Goal: Check status: Check status

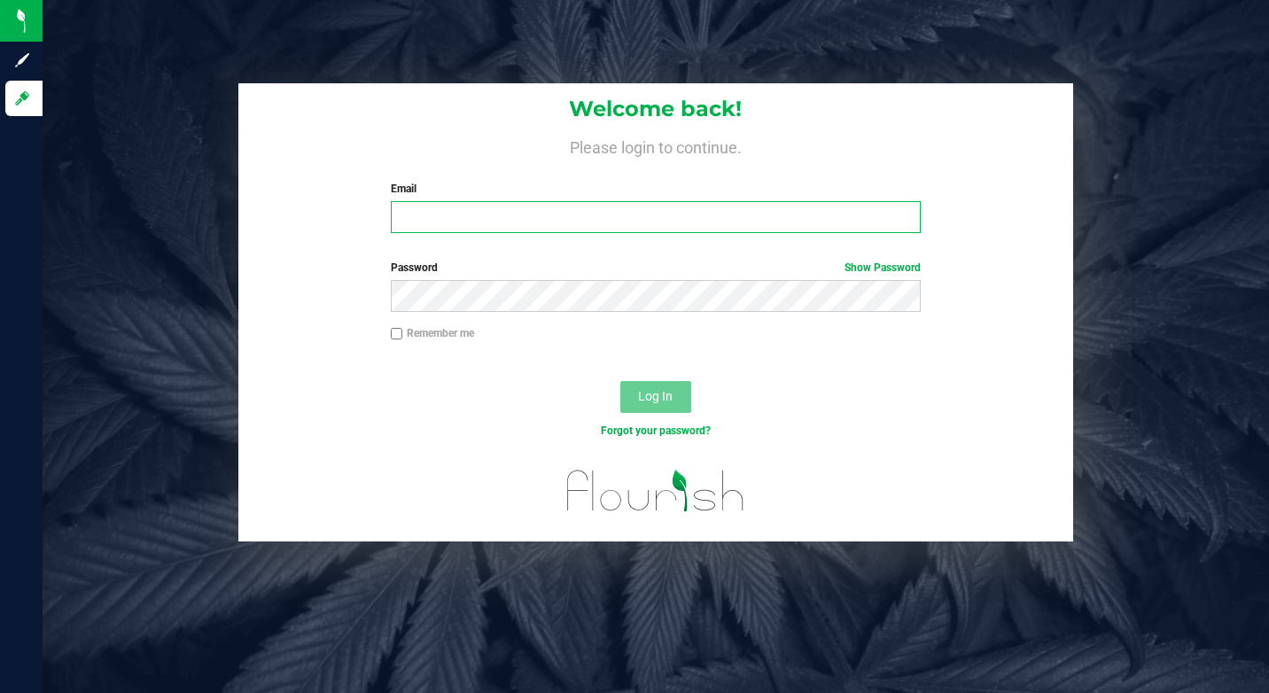
click at [467, 216] on input "Email" at bounding box center [656, 217] width 530 height 32
type input "[EMAIL_ADDRESS][DOMAIN_NAME]"
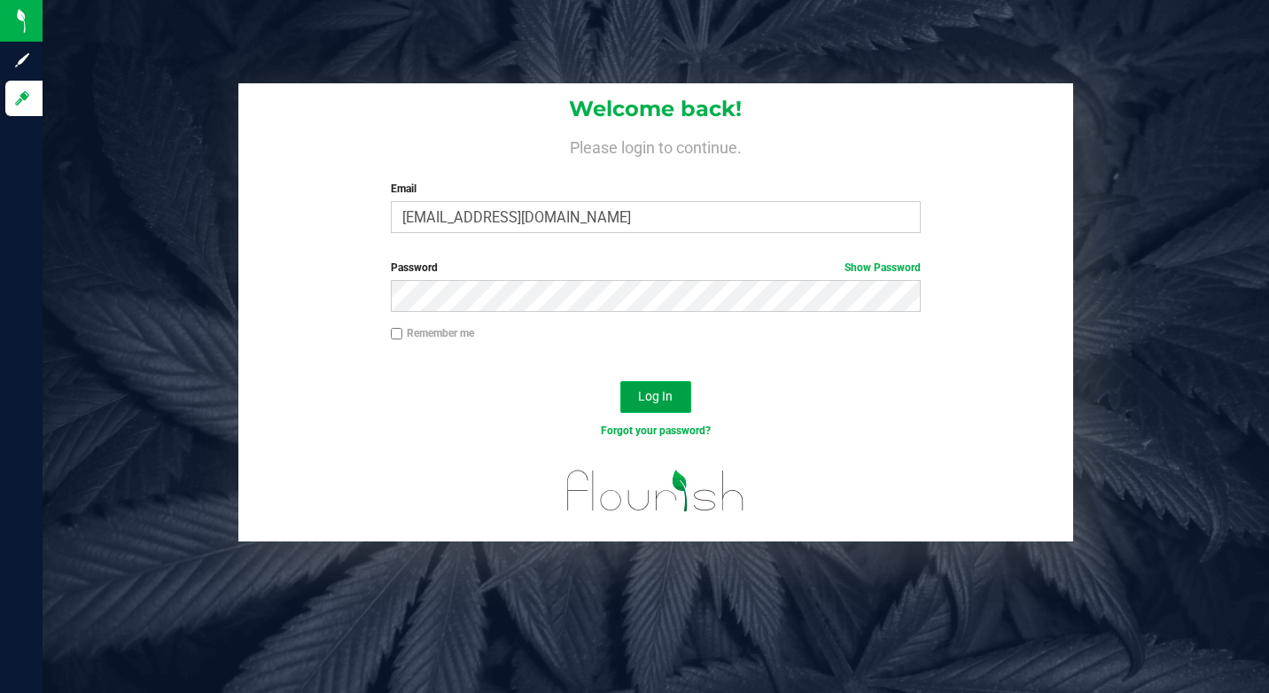
click at [647, 391] on span "Log In" at bounding box center [655, 396] width 35 height 14
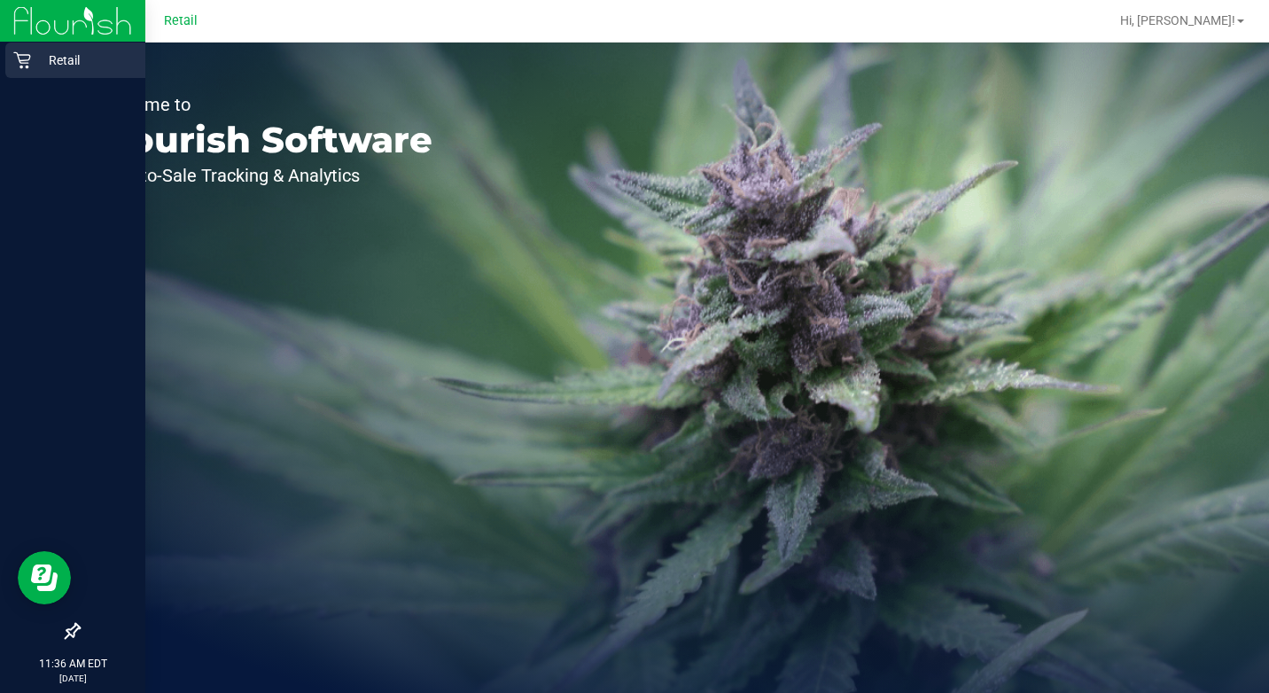
click at [27, 54] on icon at bounding box center [22, 60] width 18 height 18
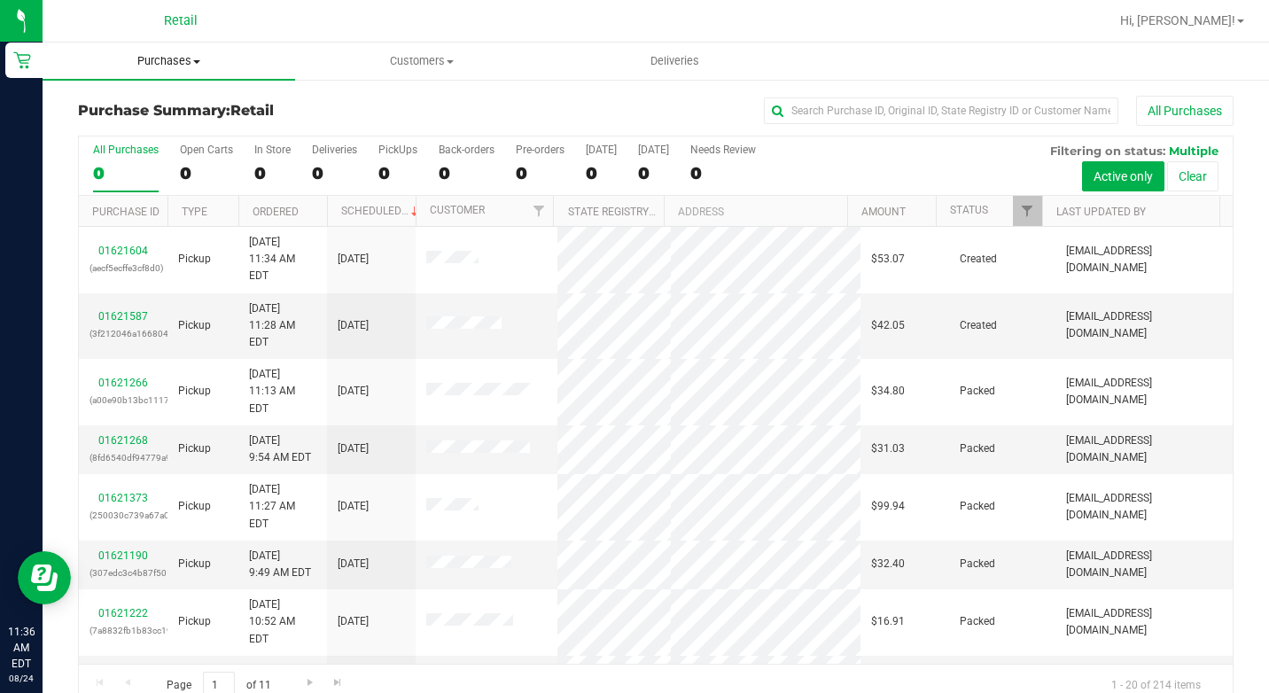
click at [195, 57] on span "Purchases" at bounding box center [169, 61] width 253 height 16
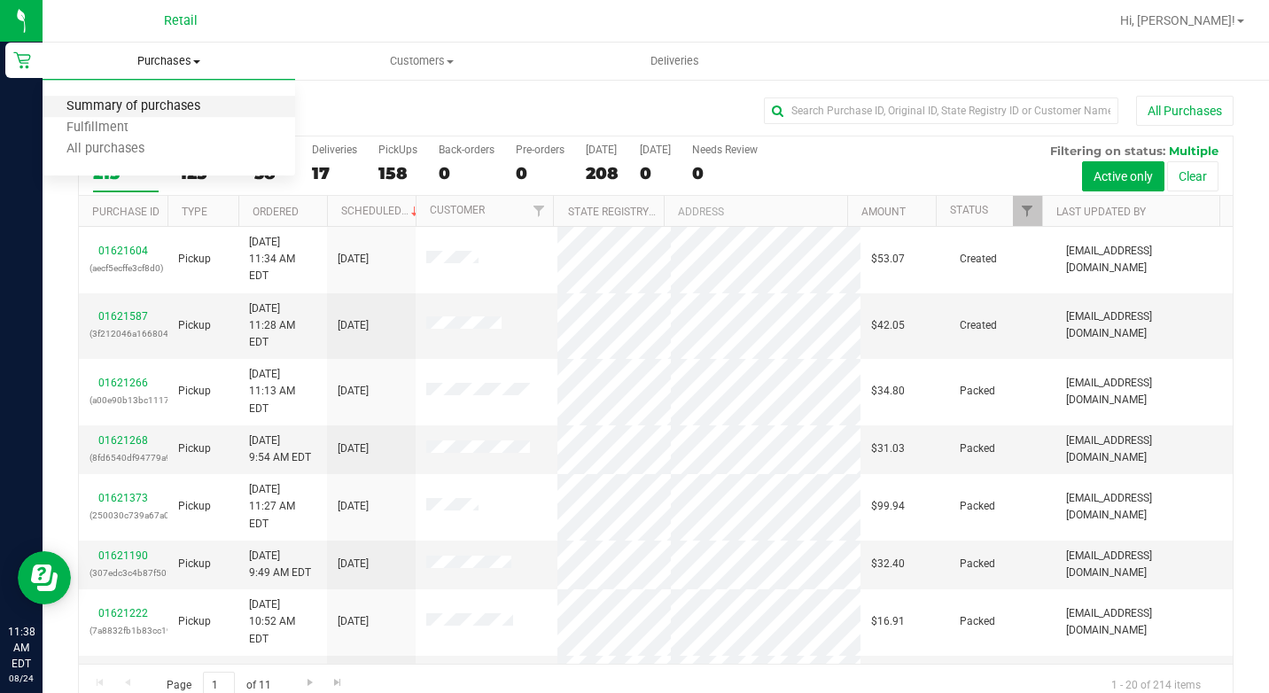
click at [154, 101] on span "Summary of purchases" at bounding box center [134, 106] width 182 height 15
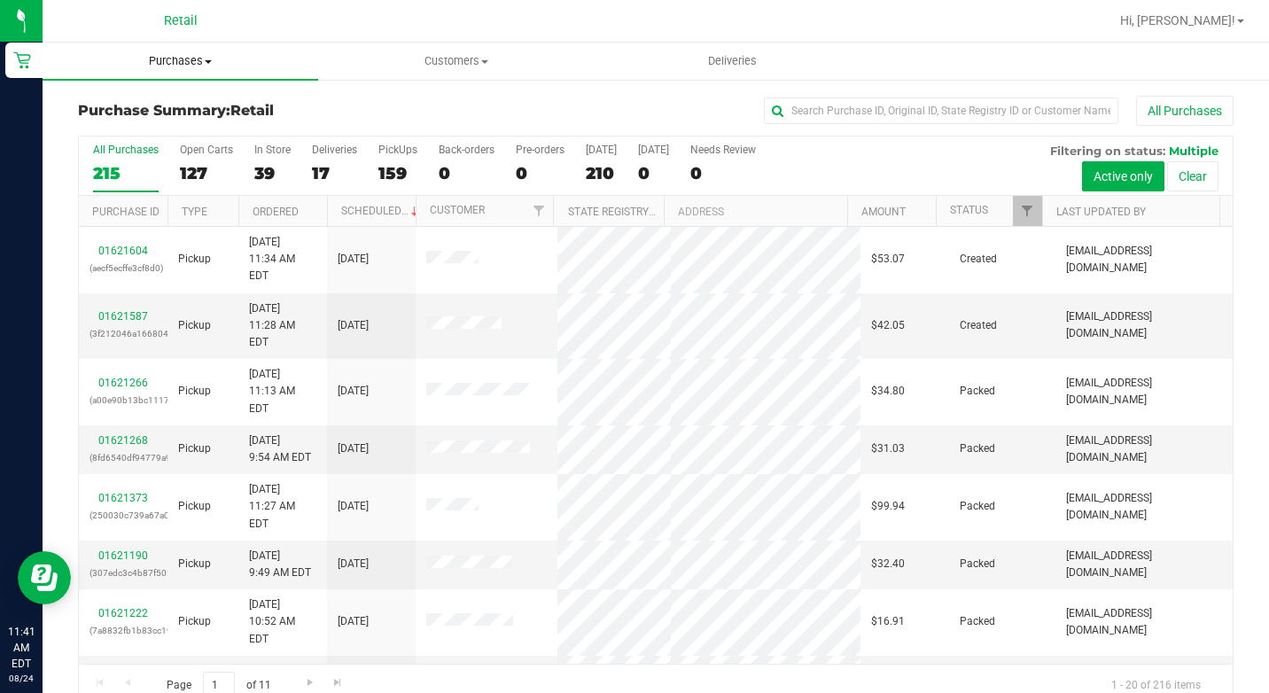
click at [210, 61] on span at bounding box center [208, 62] width 7 height 4
click at [156, 113] on span "Summary of purchases" at bounding box center [134, 106] width 182 height 15
click at [801, 116] on input "text" at bounding box center [941, 111] width 355 height 27
type input "d"
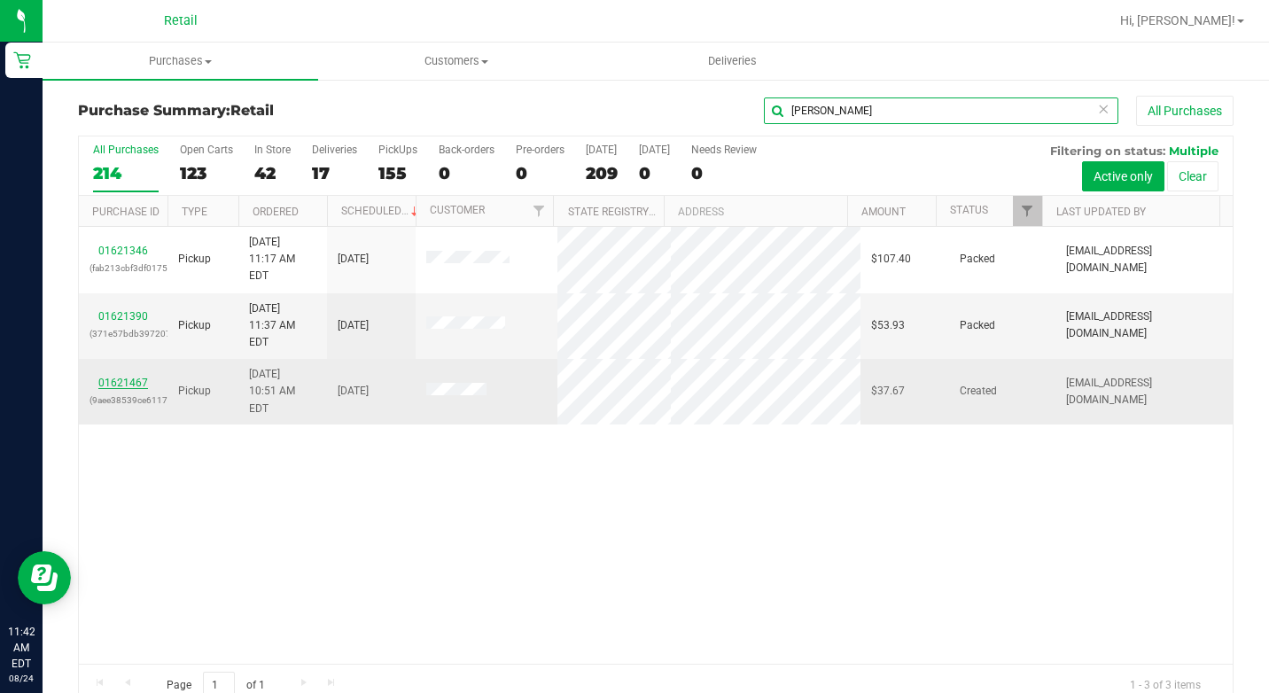
type input "[PERSON_NAME]"
click at [124, 377] on link "01621467" at bounding box center [123, 383] width 50 height 12
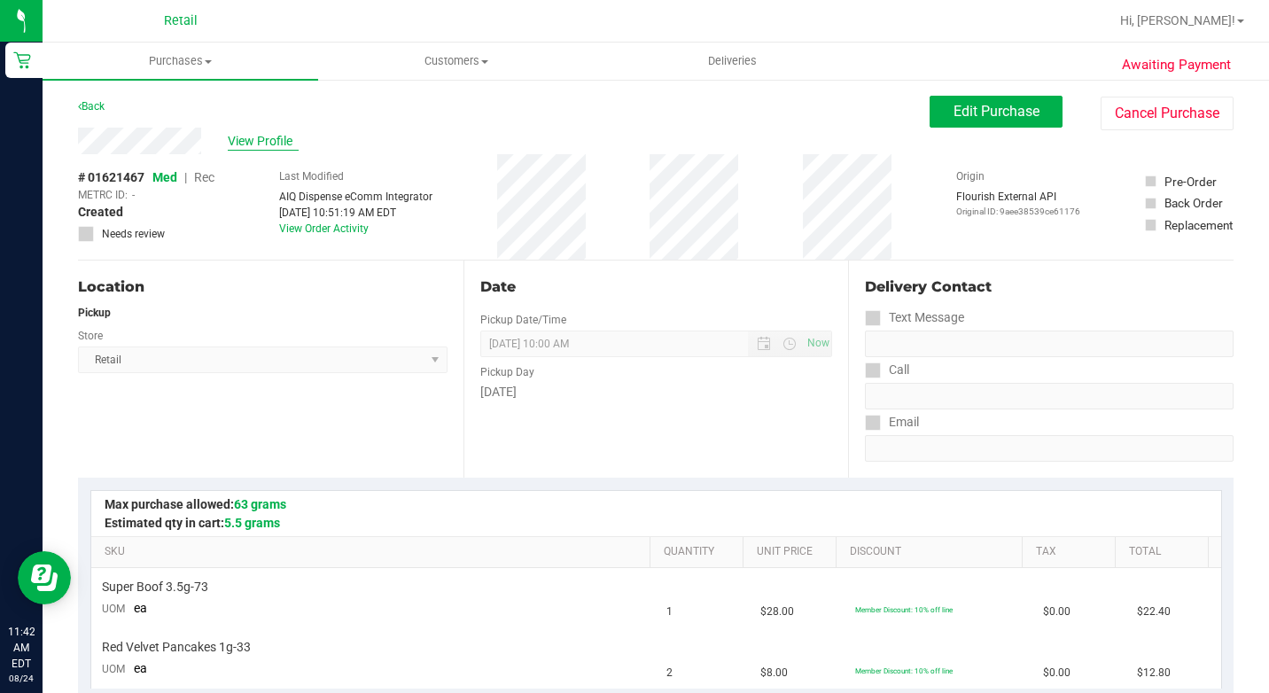
click at [261, 144] on span "View Profile" at bounding box center [263, 141] width 71 height 19
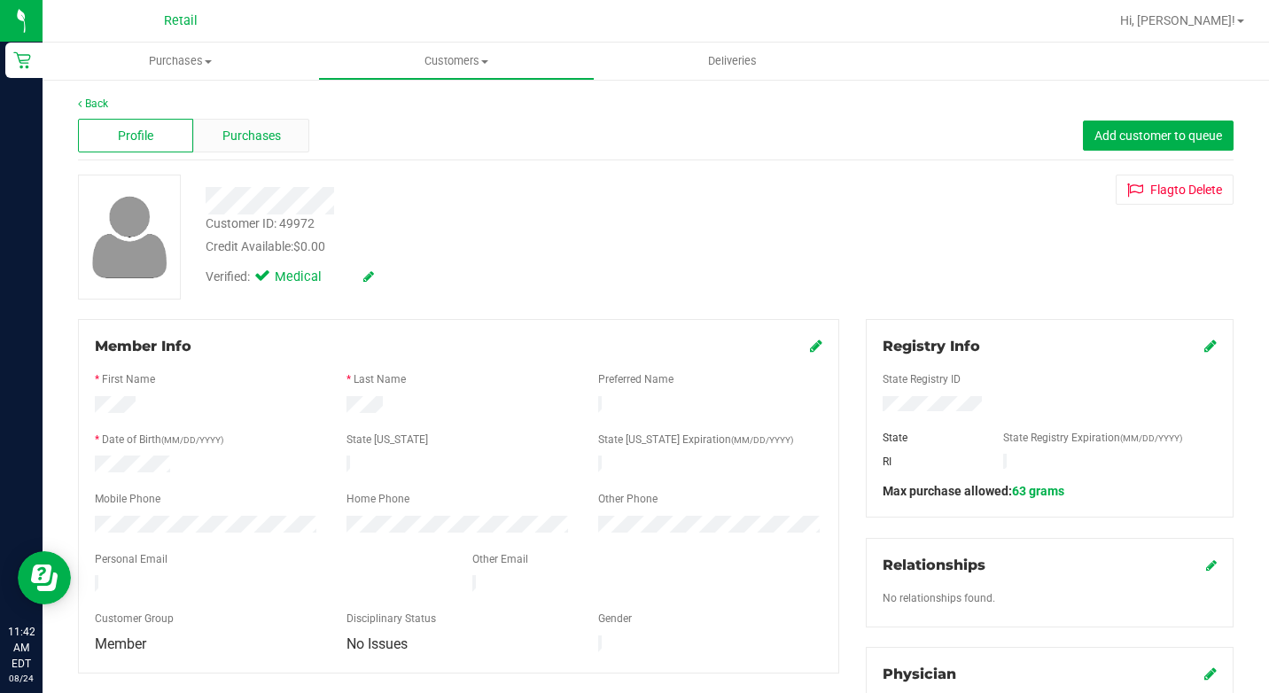
click at [277, 140] on span "Purchases" at bounding box center [251, 136] width 59 height 19
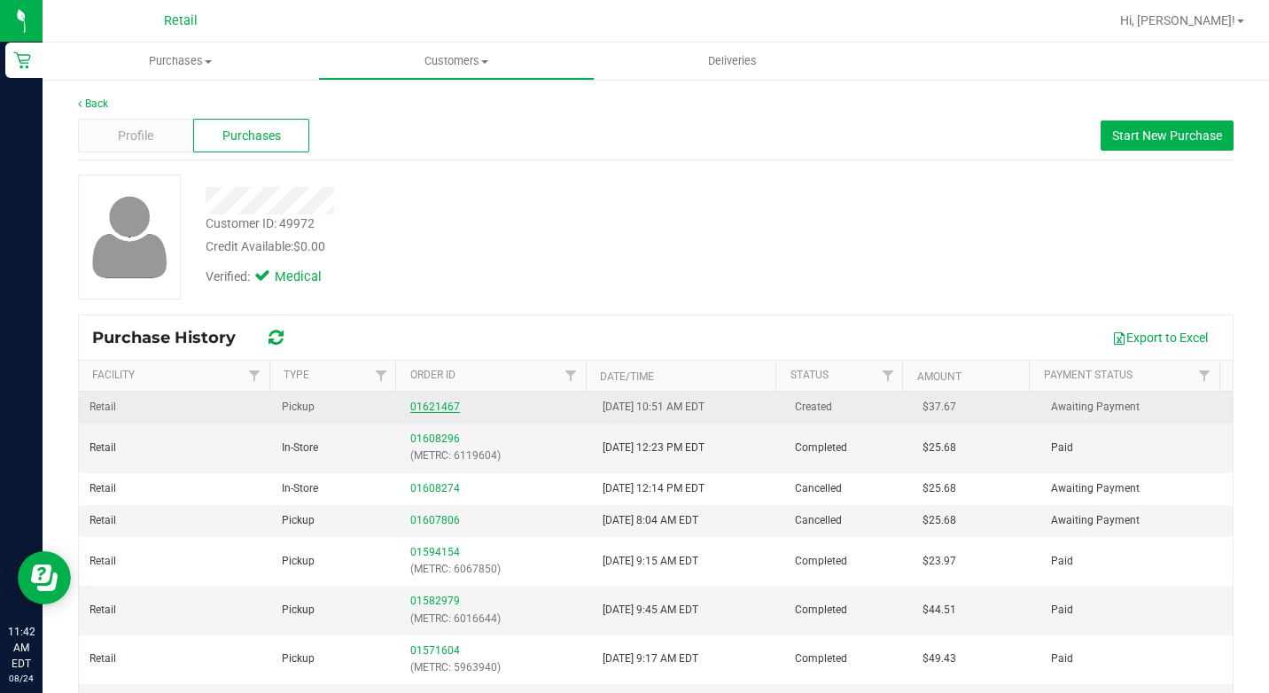
click at [410, 408] on link "01621467" at bounding box center [435, 407] width 50 height 12
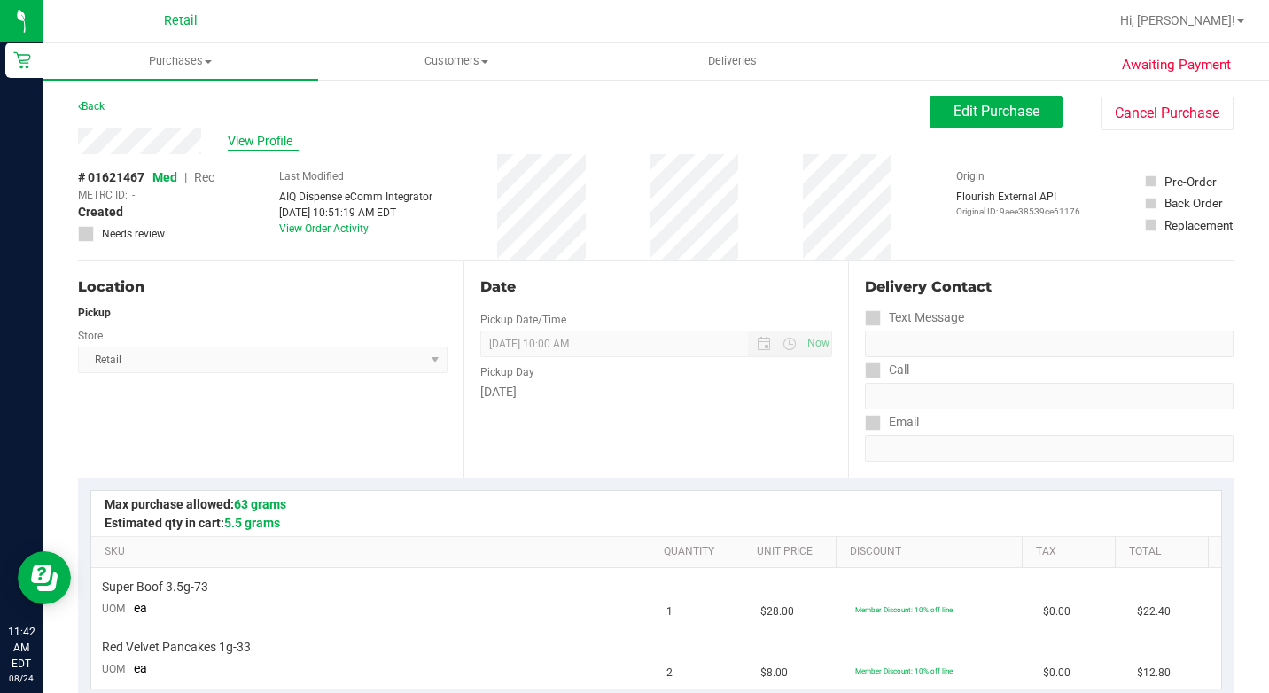
click at [247, 133] on span "View Profile" at bounding box center [263, 141] width 71 height 19
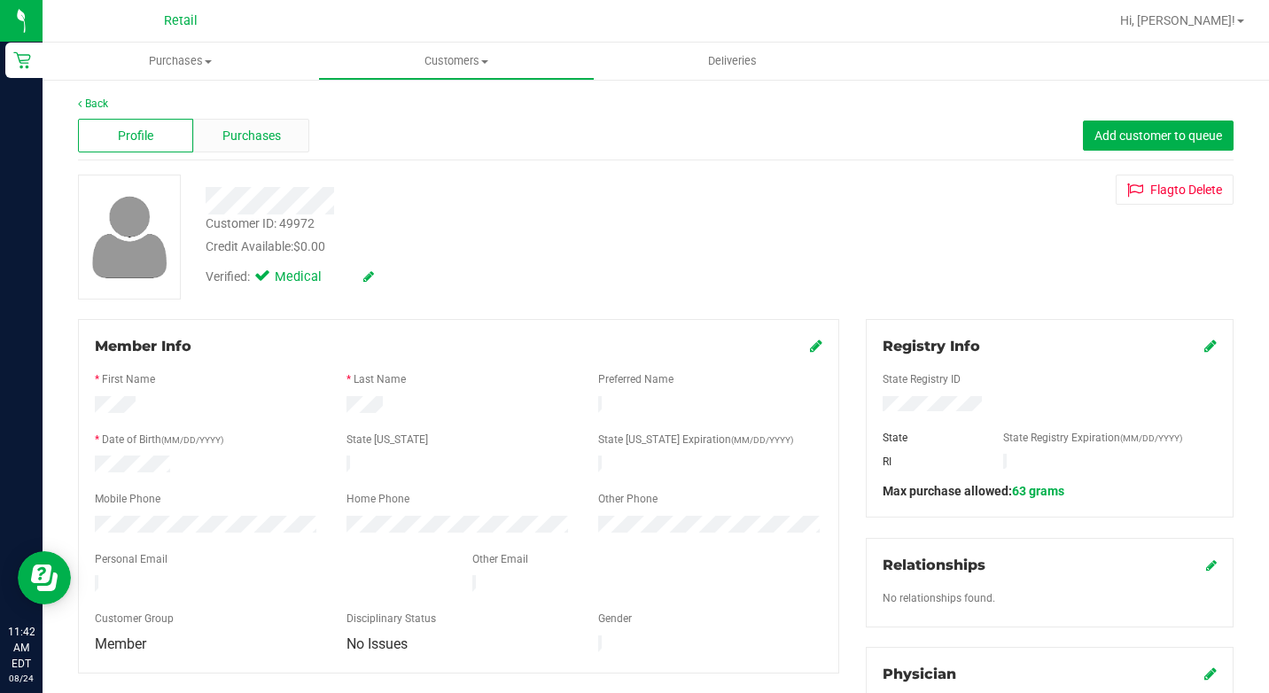
click at [248, 142] on span "Purchases" at bounding box center [251, 136] width 59 height 19
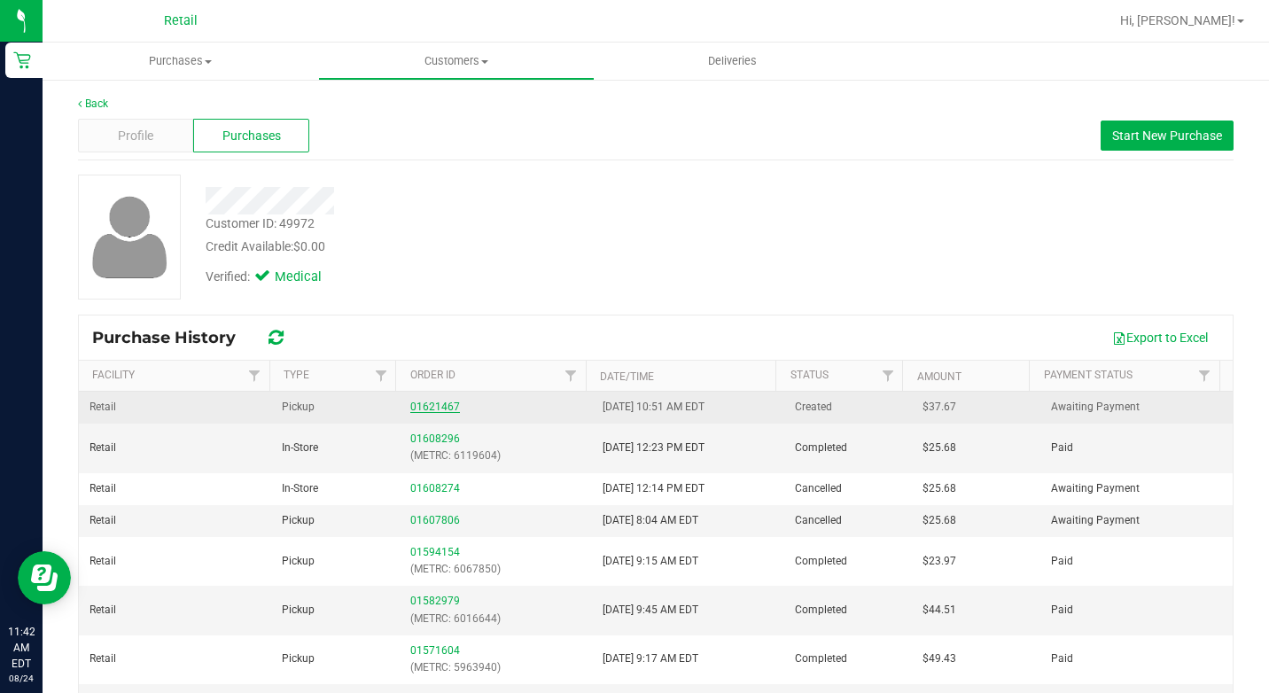
click at [443, 406] on link "01621467" at bounding box center [435, 407] width 50 height 12
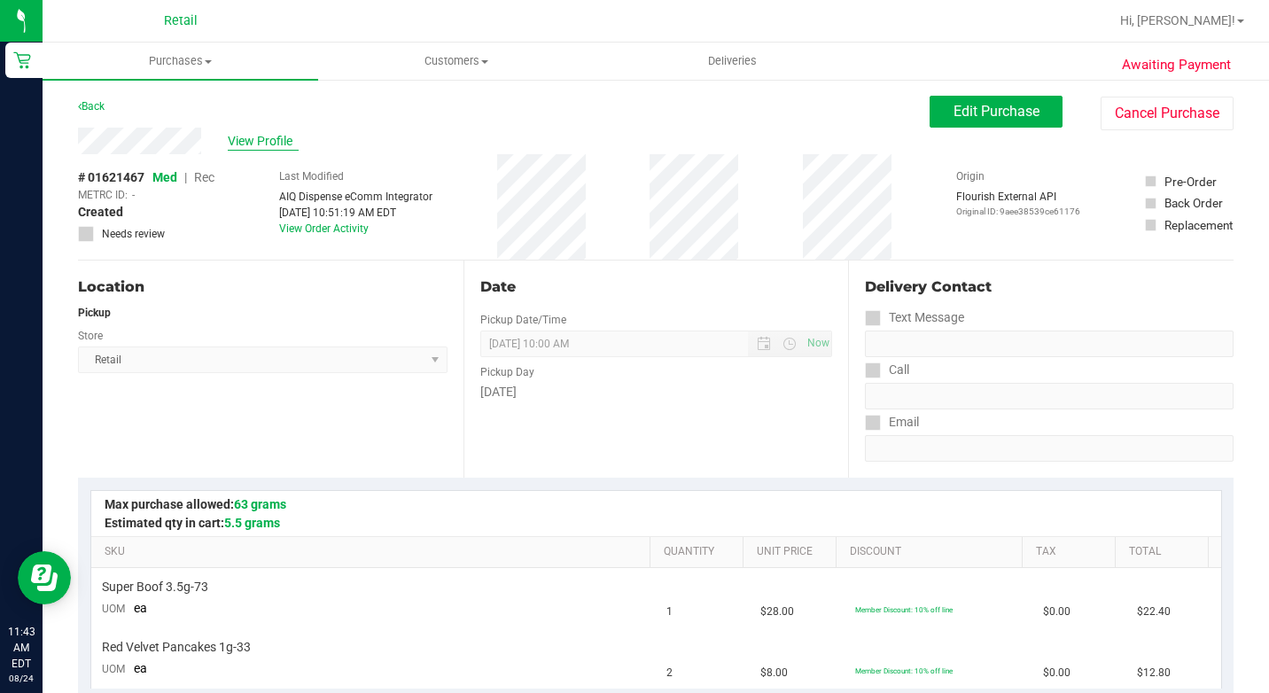
click at [259, 143] on span "View Profile" at bounding box center [263, 141] width 71 height 19
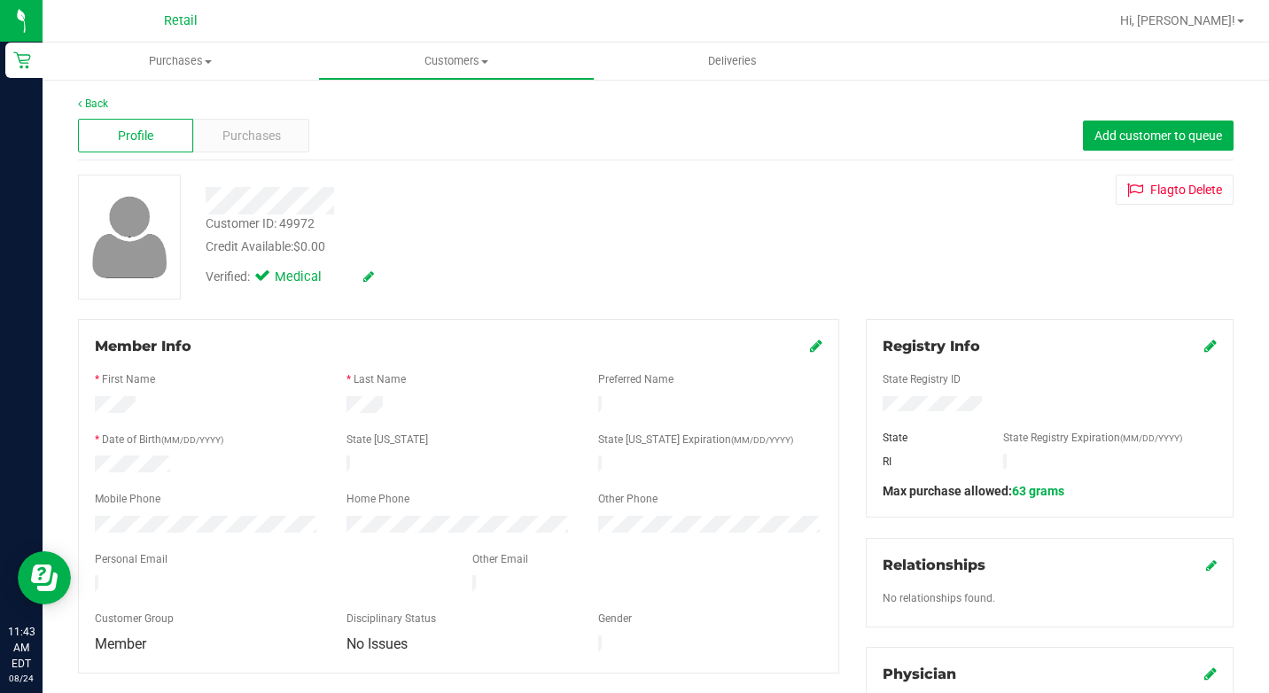
click at [259, 143] on span "Purchases" at bounding box center [251, 136] width 59 height 19
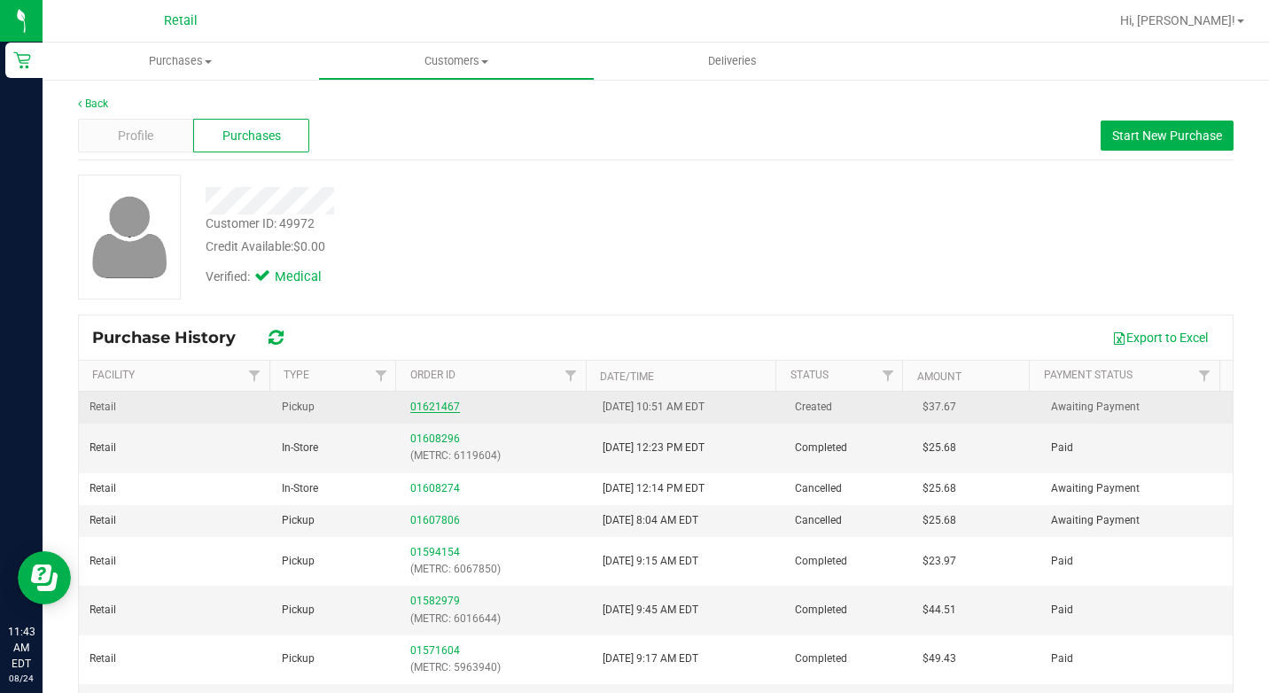
click at [411, 401] on link "01621467" at bounding box center [435, 407] width 50 height 12
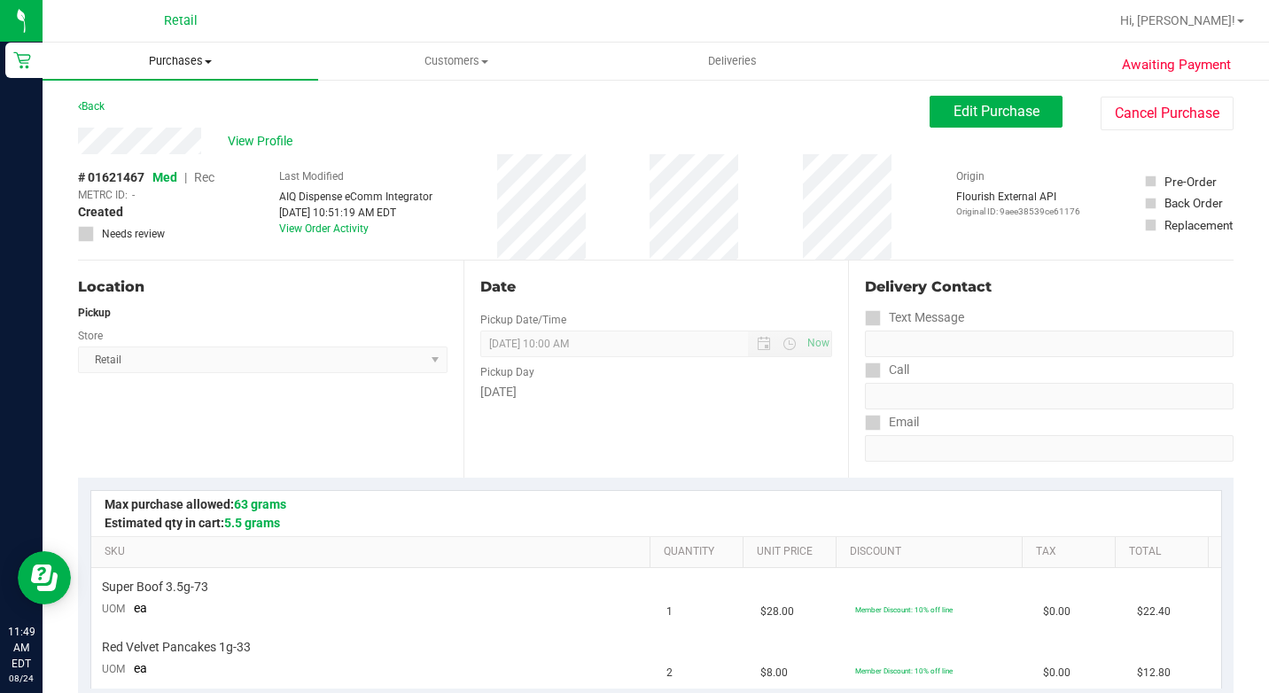
click at [179, 66] on span "Purchases" at bounding box center [181, 61] width 276 height 16
click at [158, 98] on li "Summary of purchases" at bounding box center [181, 107] width 276 height 21
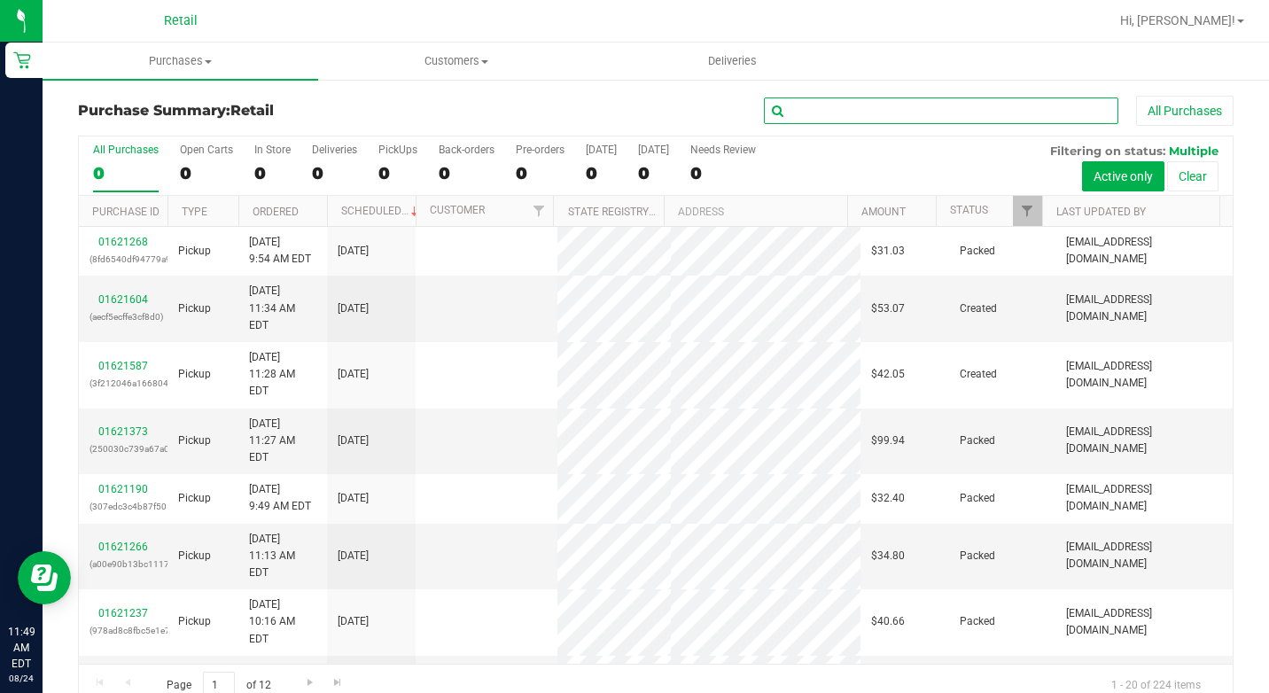
click at [802, 110] on input "text" at bounding box center [941, 111] width 355 height 27
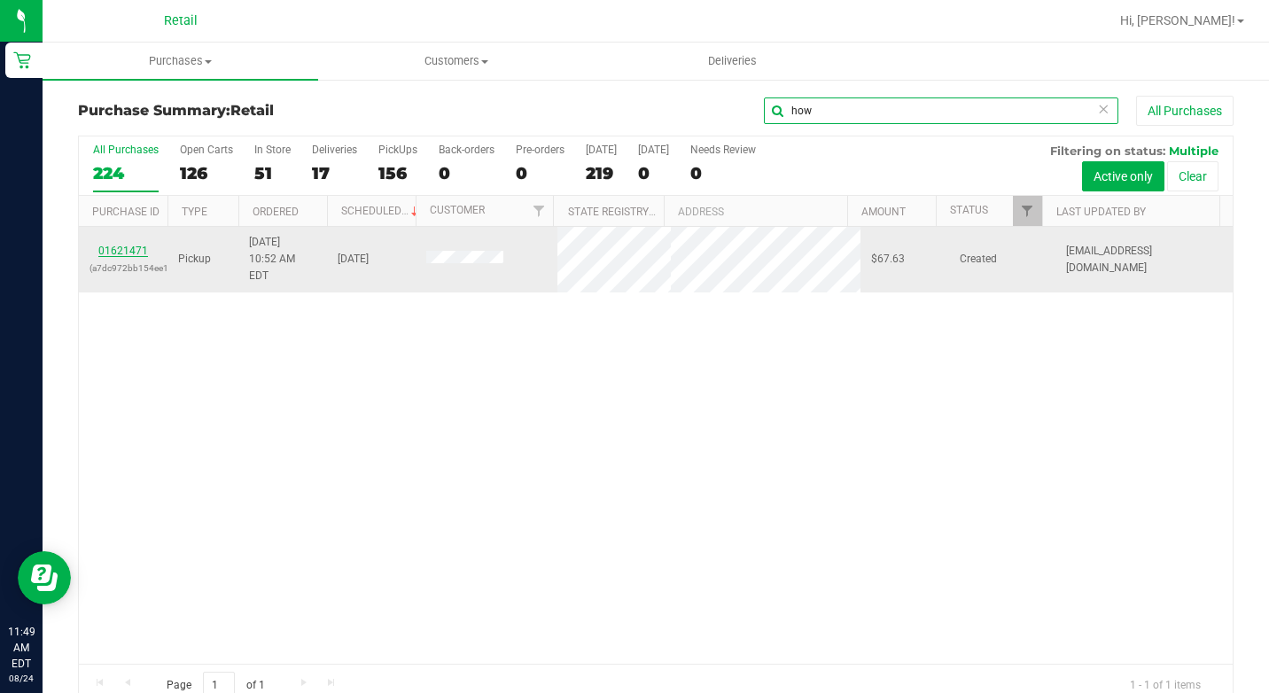
type input "how"
click at [134, 246] on link "01621471" at bounding box center [123, 251] width 50 height 12
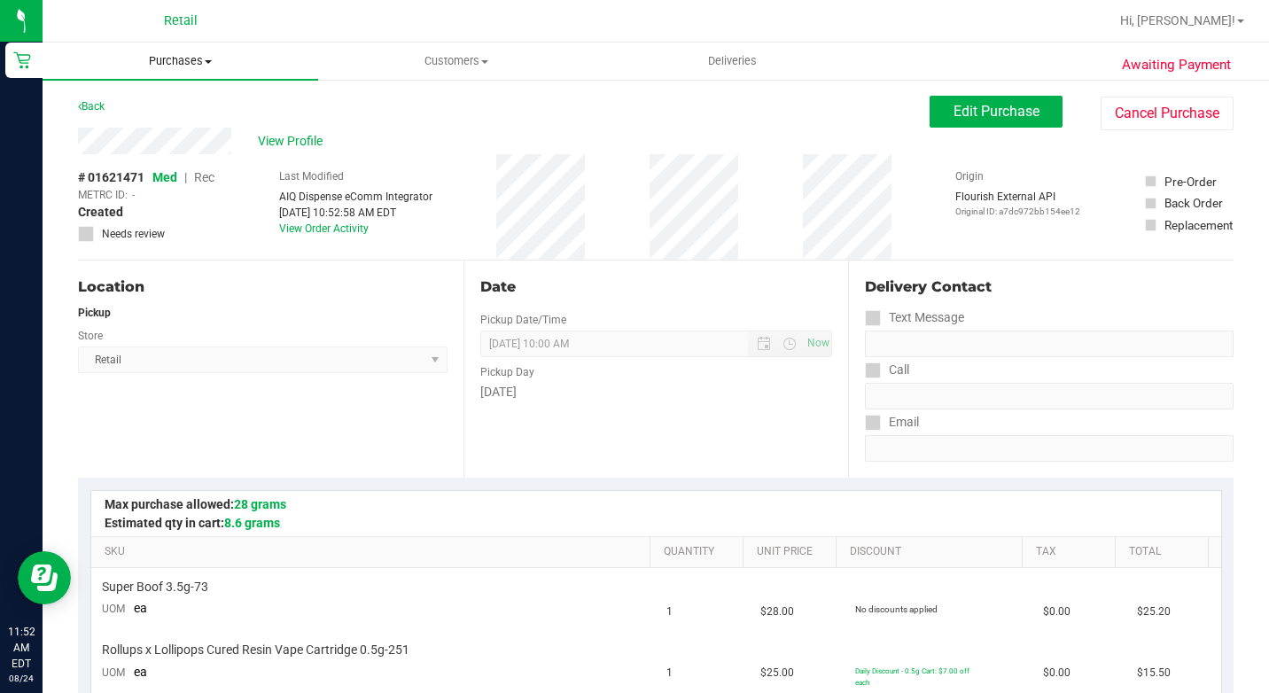
click at [210, 63] on span at bounding box center [208, 62] width 7 height 4
click at [171, 112] on span "Summary of purchases" at bounding box center [134, 106] width 182 height 15
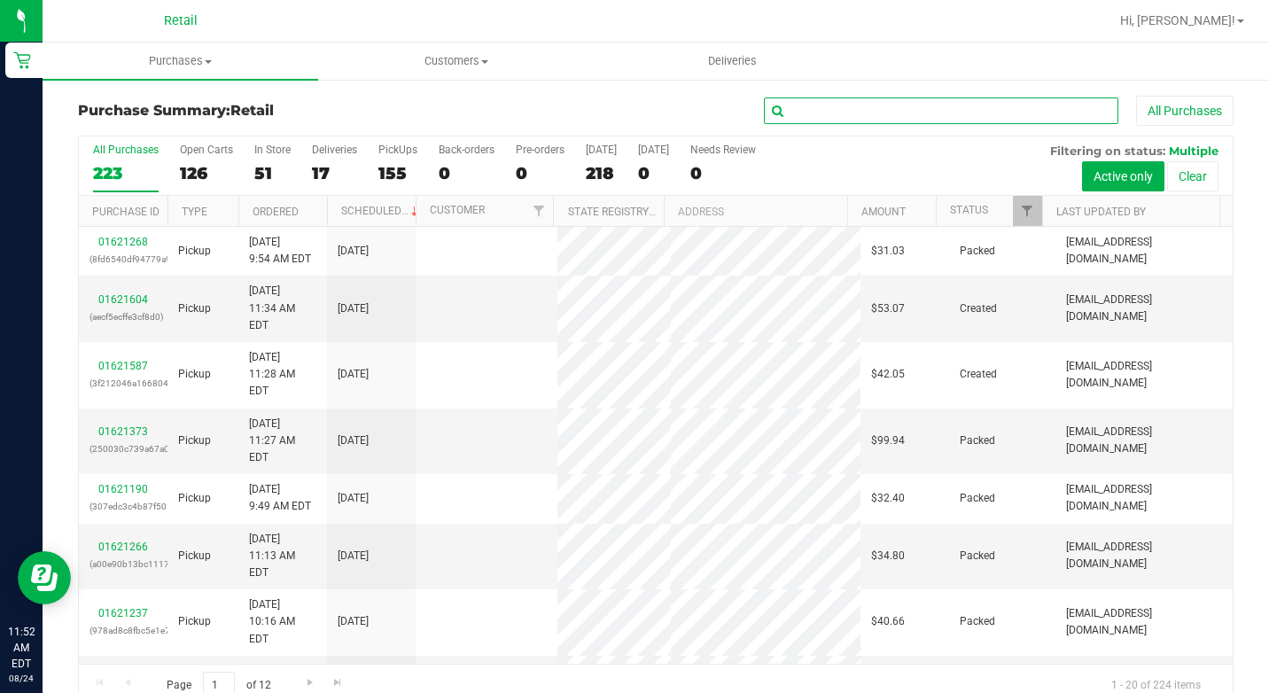
click at [892, 112] on input "text" at bounding box center [941, 111] width 355 height 27
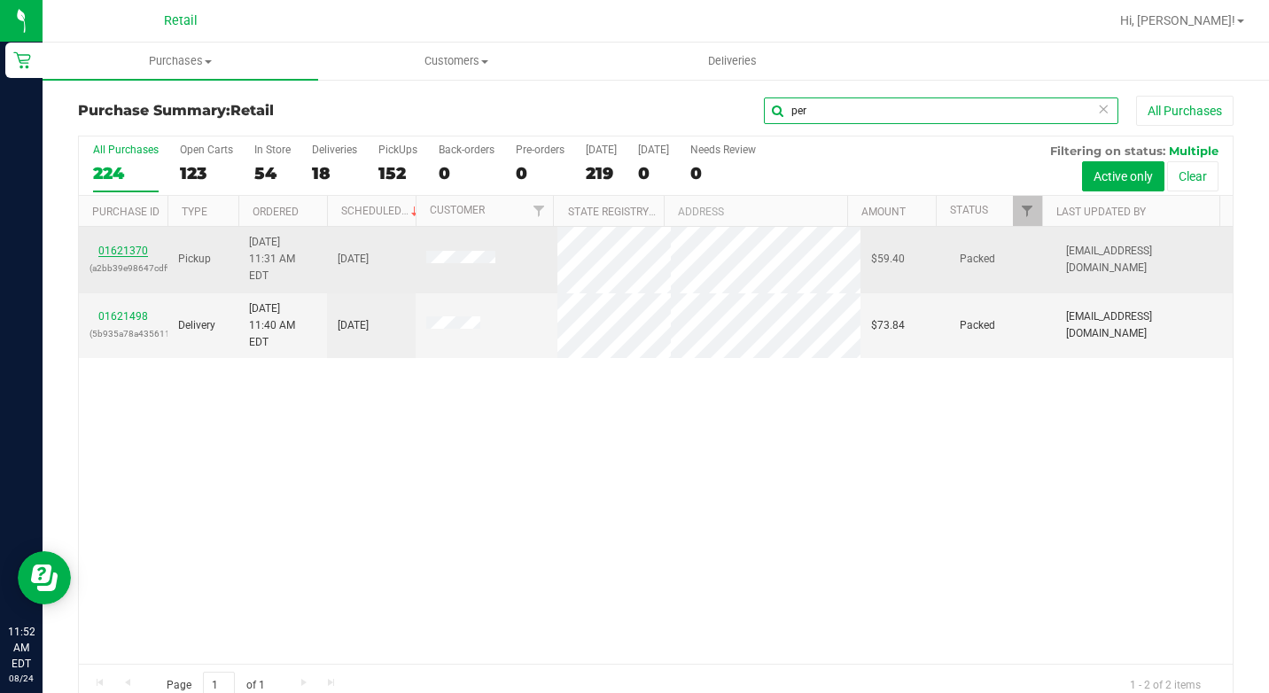
type input "per"
click at [126, 245] on link "01621370" at bounding box center [123, 251] width 50 height 12
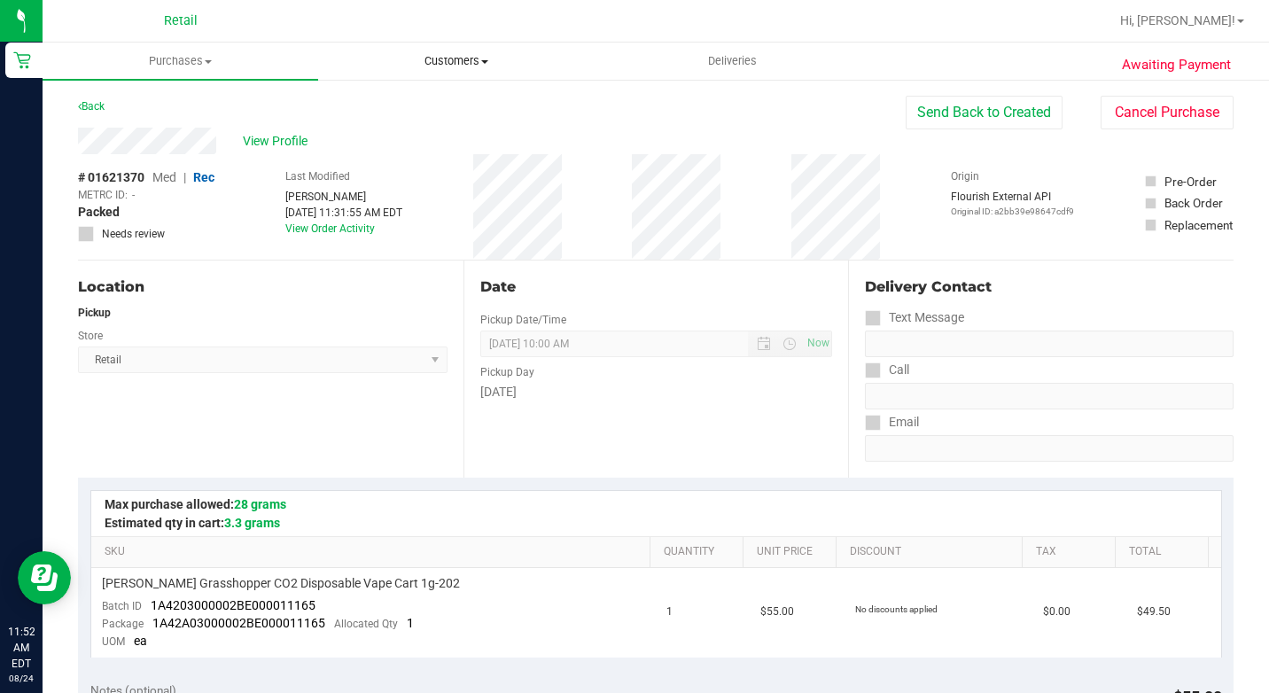
click at [475, 57] on span "Customers" at bounding box center [456, 61] width 274 height 16
click at [440, 99] on span "All customers" at bounding box center [382, 106] width 128 height 15
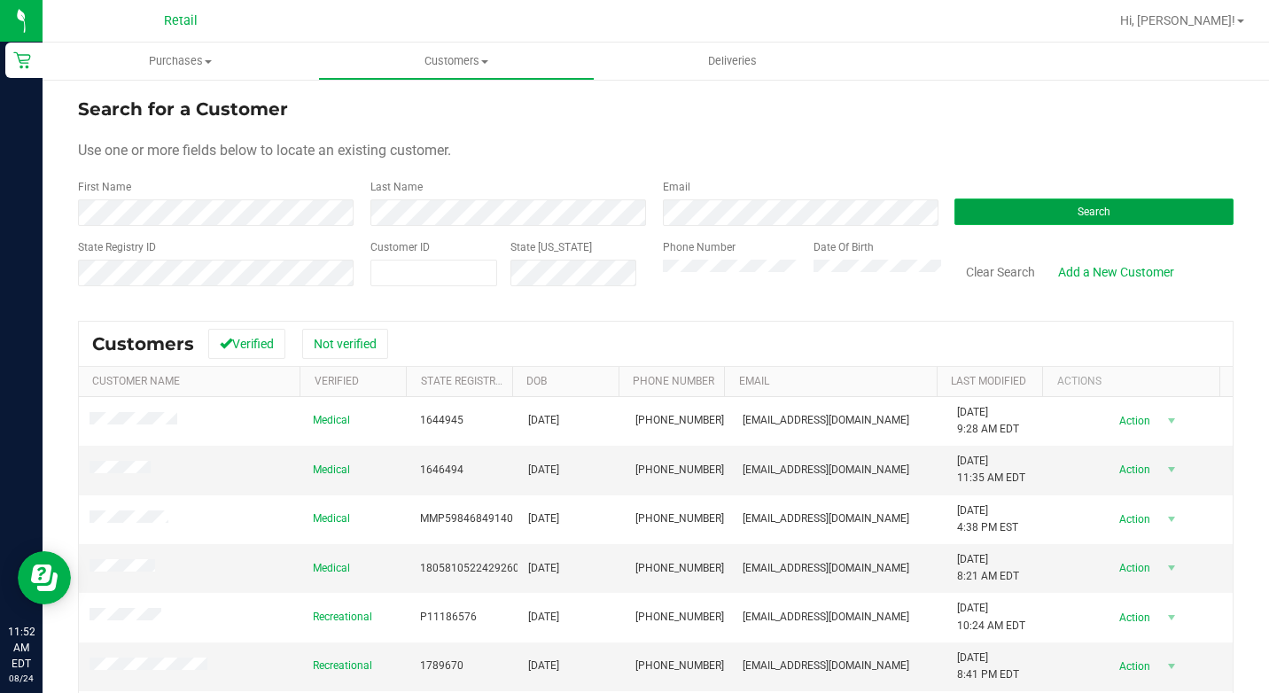
click at [985, 215] on button "Search" at bounding box center [1094, 212] width 279 height 27
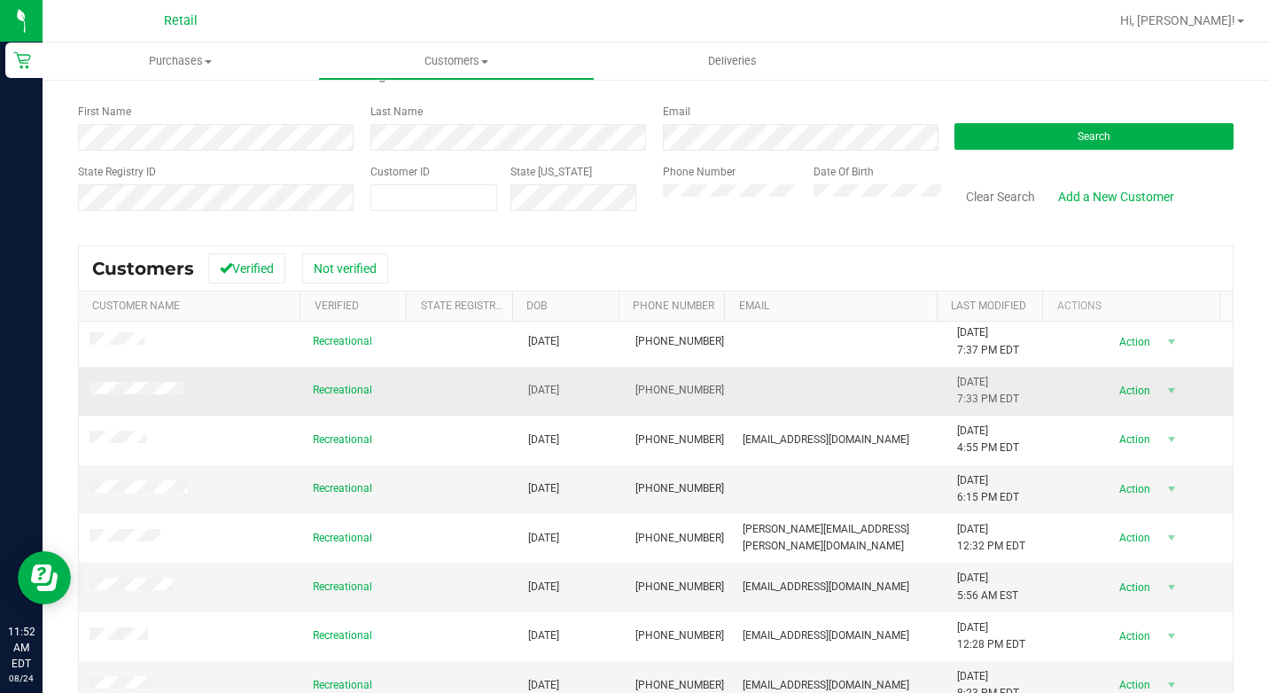
scroll to position [201, 0]
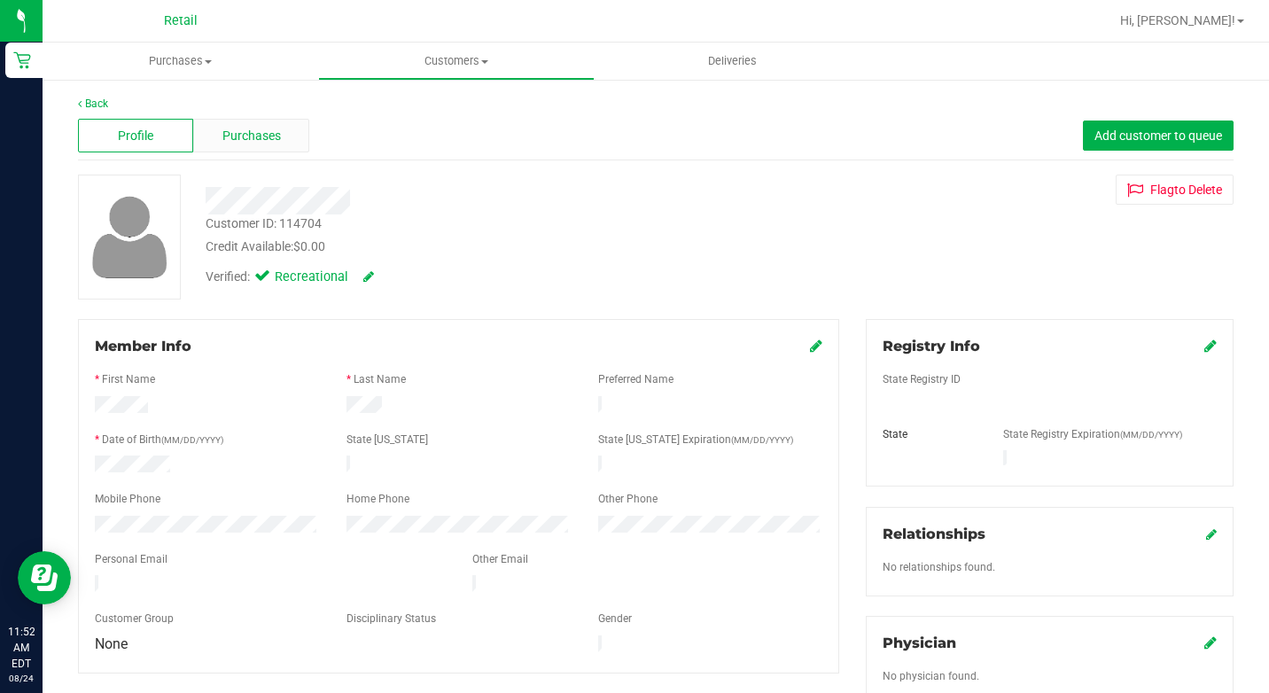
click at [256, 133] on span "Purchases" at bounding box center [251, 136] width 59 height 19
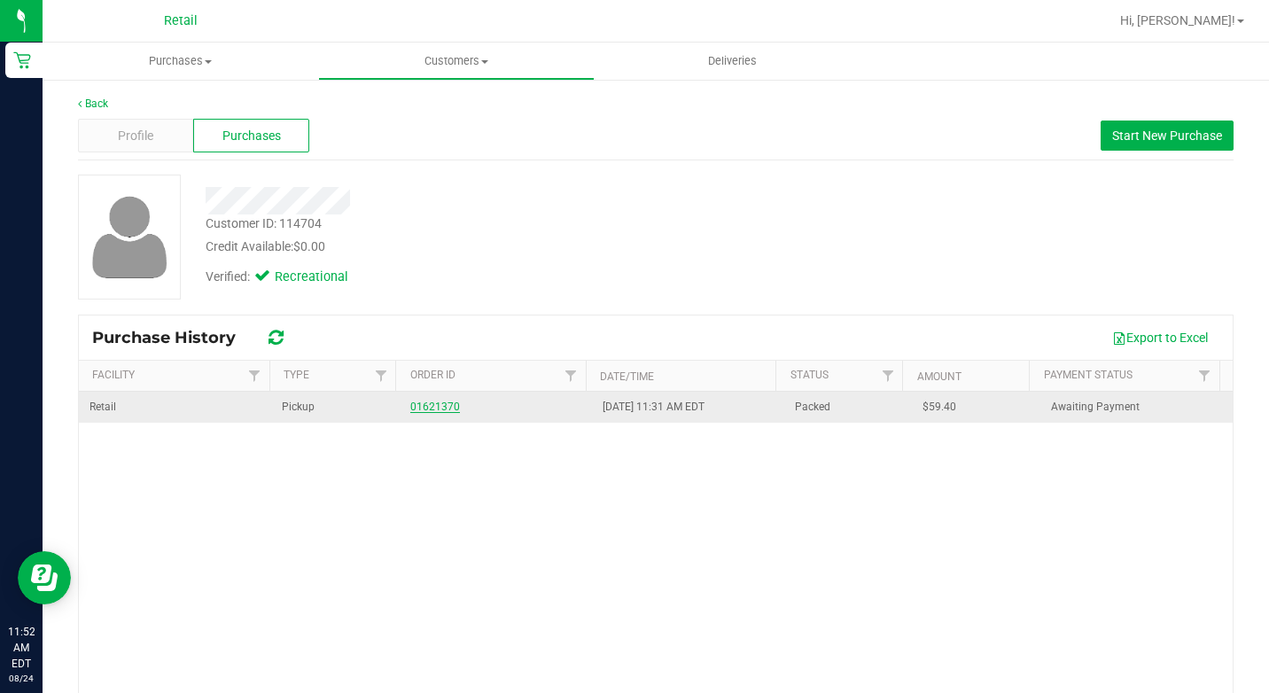
click at [425, 406] on link "01621370" at bounding box center [435, 407] width 50 height 12
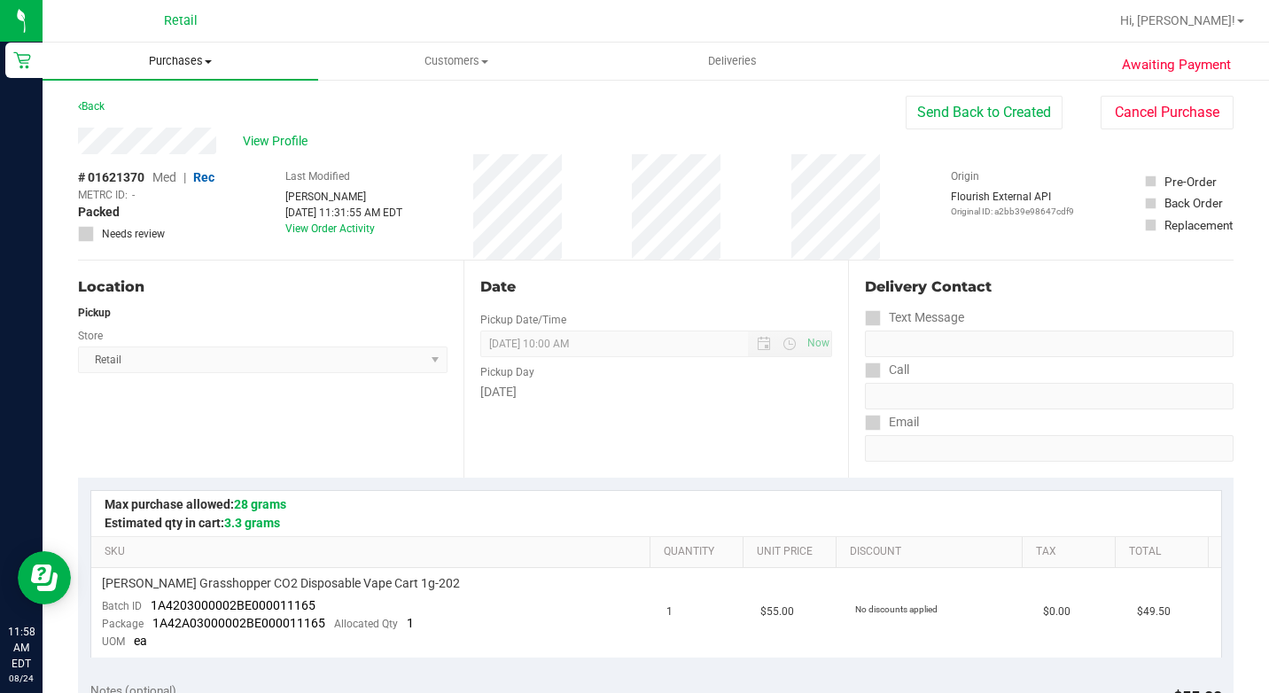
click at [200, 65] on span "Purchases" at bounding box center [181, 61] width 276 height 16
click at [173, 103] on span "Summary of purchases" at bounding box center [134, 106] width 182 height 15
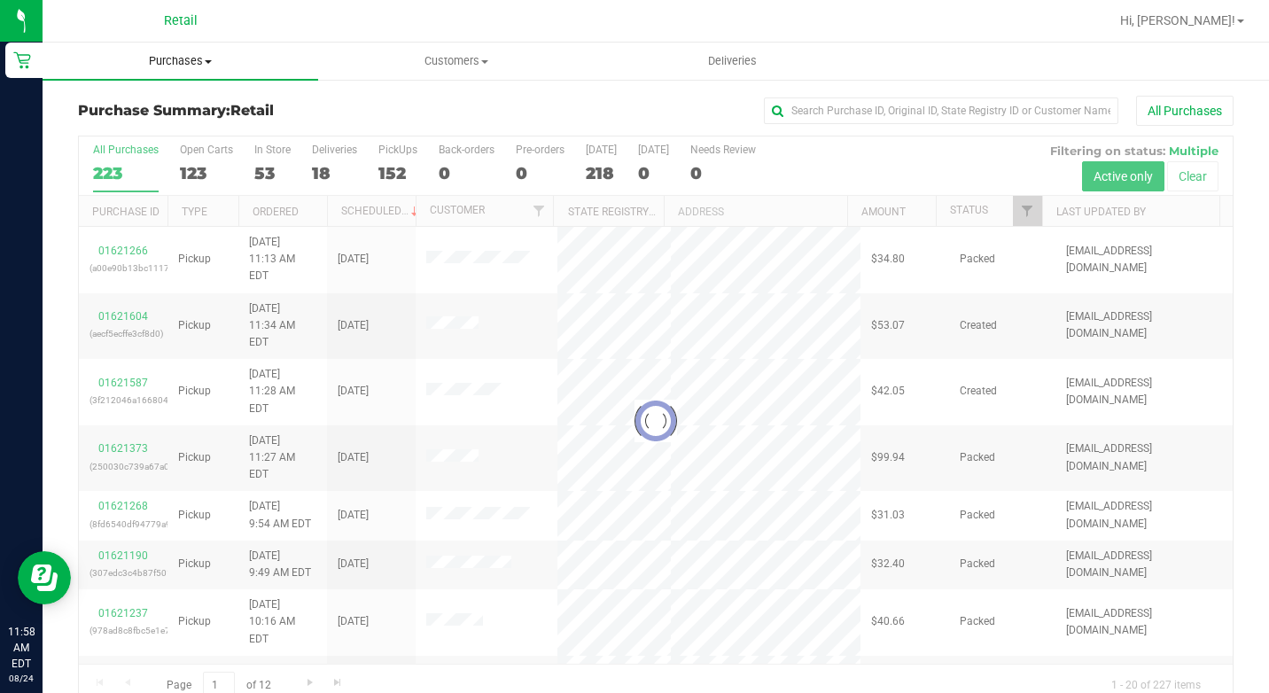
click at [190, 58] on span "Purchases" at bounding box center [181, 61] width 276 height 16
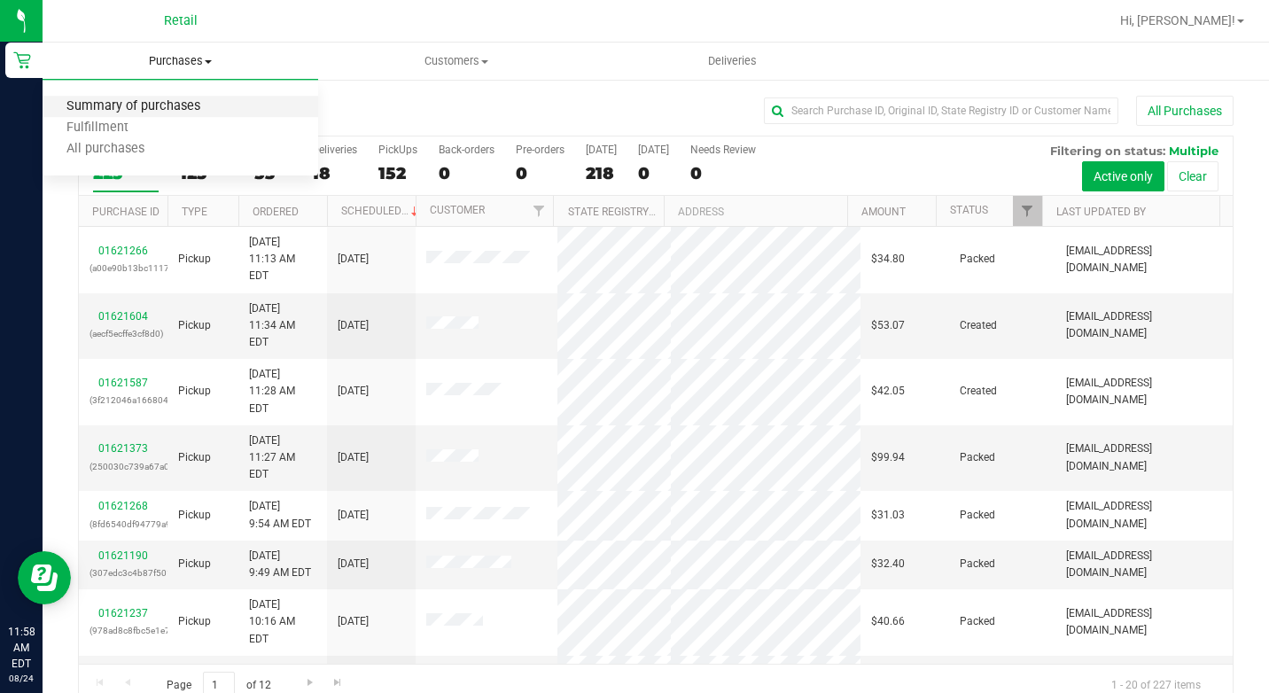
click at [159, 99] on span "Summary of purchases" at bounding box center [134, 106] width 182 height 15
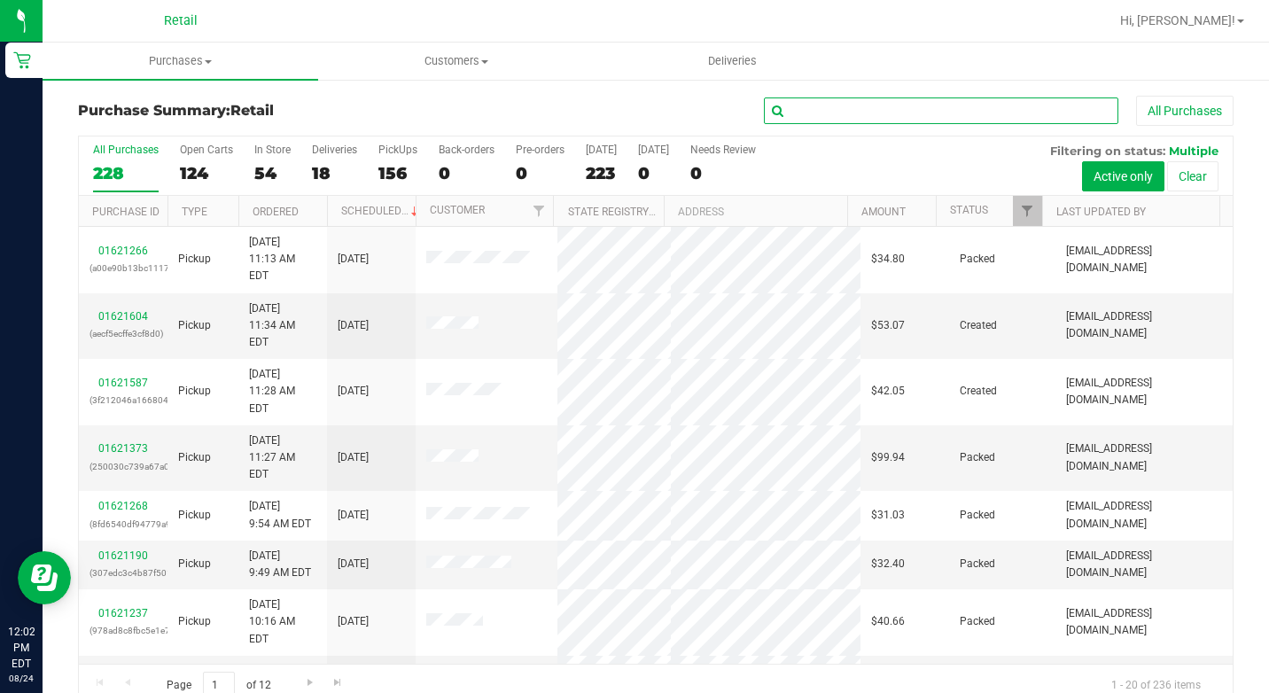
click at [855, 107] on input "text" at bounding box center [941, 111] width 355 height 27
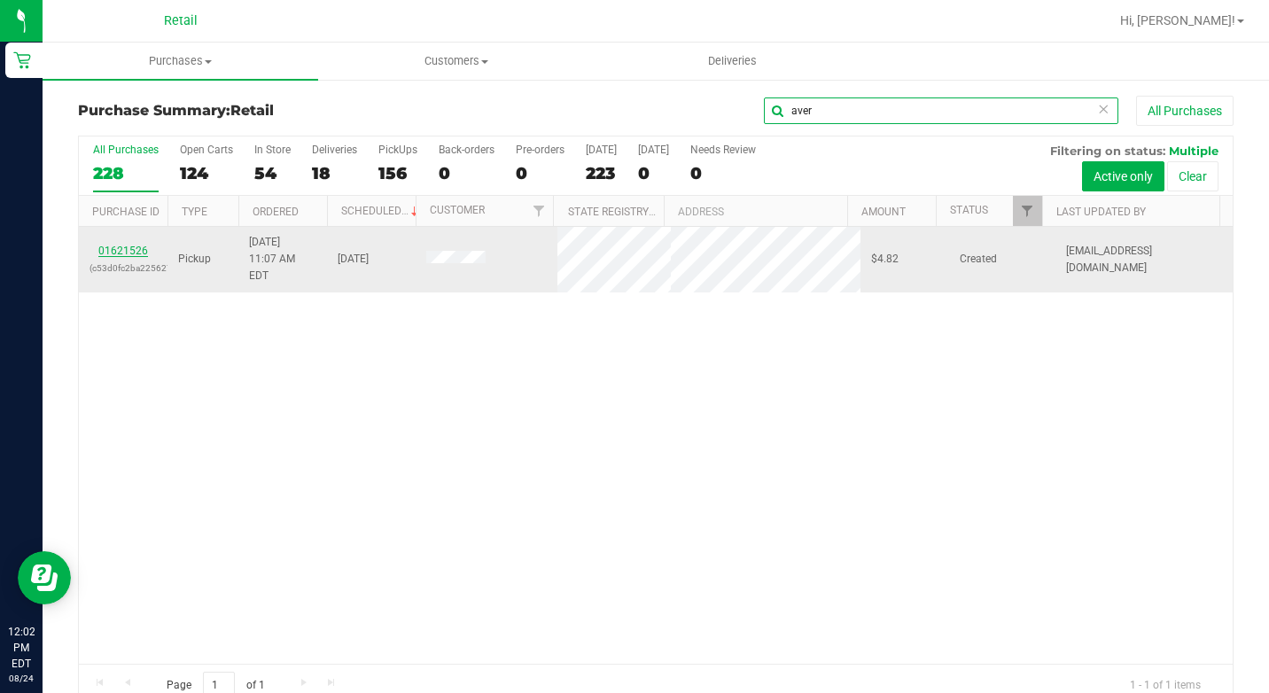
type input "aver"
click at [125, 246] on link "01621526" at bounding box center [123, 251] width 50 height 12
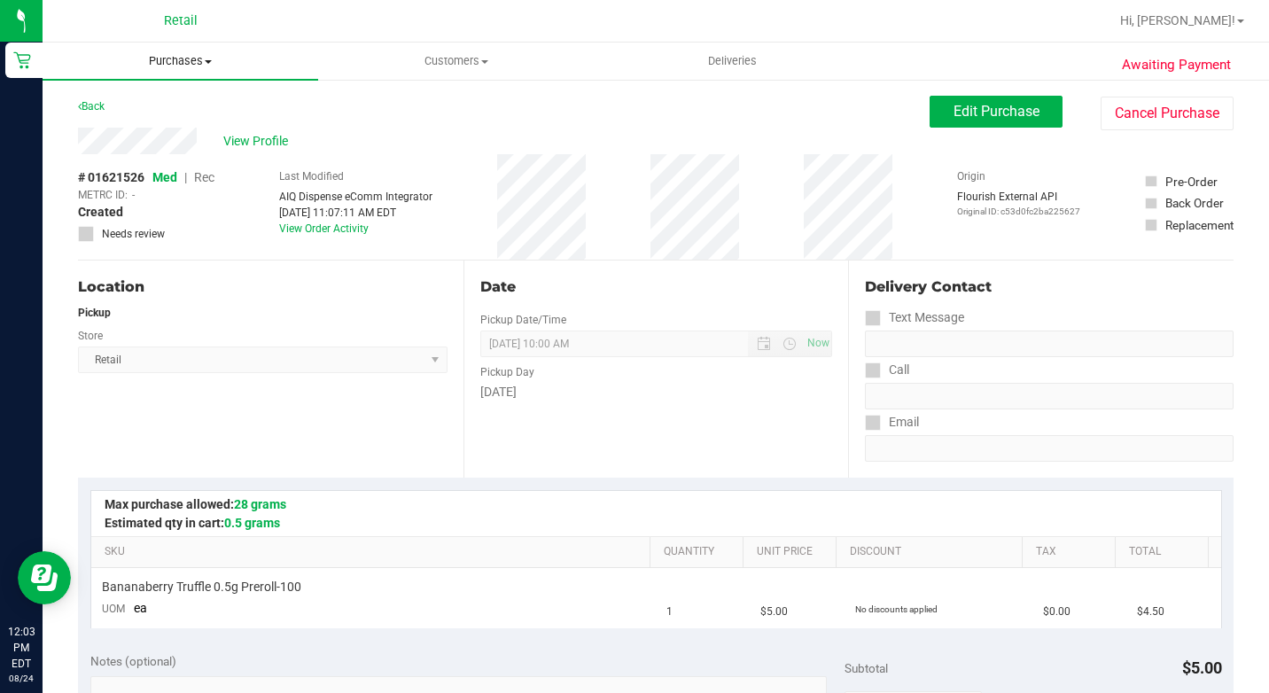
click at [195, 61] on span "Purchases" at bounding box center [181, 61] width 276 height 16
click at [176, 97] on li "Summary of purchases" at bounding box center [181, 107] width 276 height 21
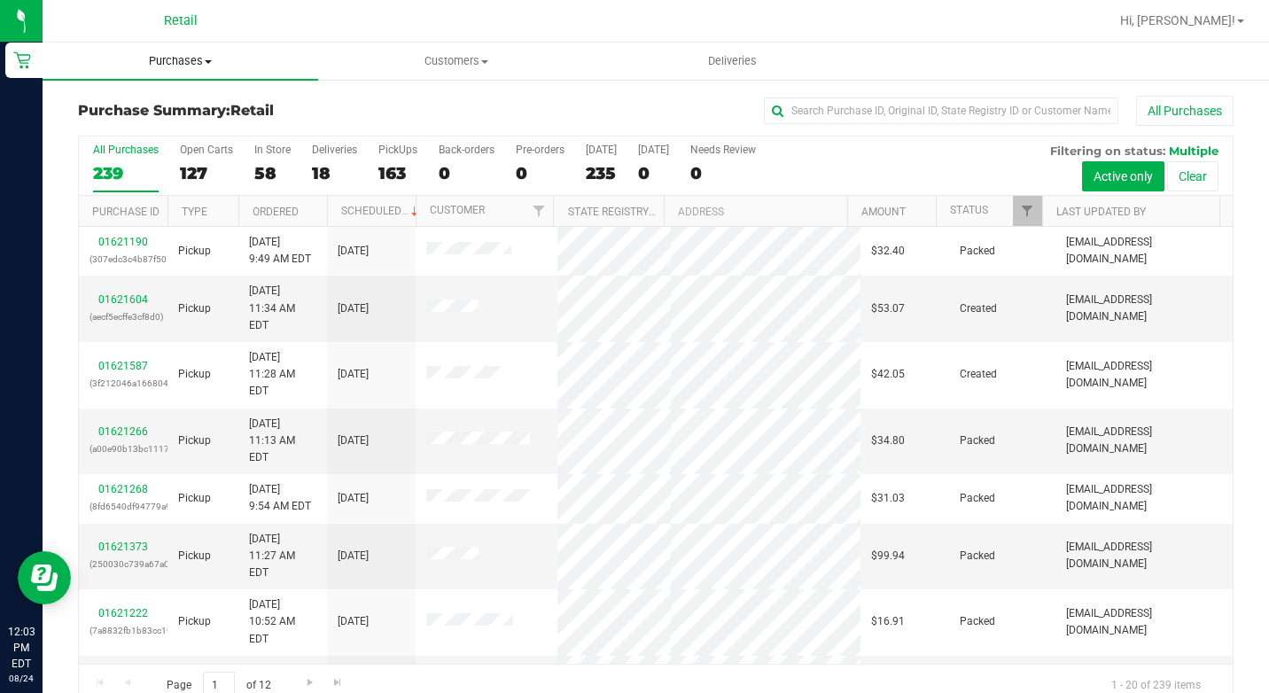
click at [201, 58] on span "Purchases" at bounding box center [181, 61] width 276 height 16
click at [186, 97] on li "Summary of purchases" at bounding box center [181, 107] width 276 height 21
click at [857, 112] on input "text" at bounding box center [941, 111] width 355 height 27
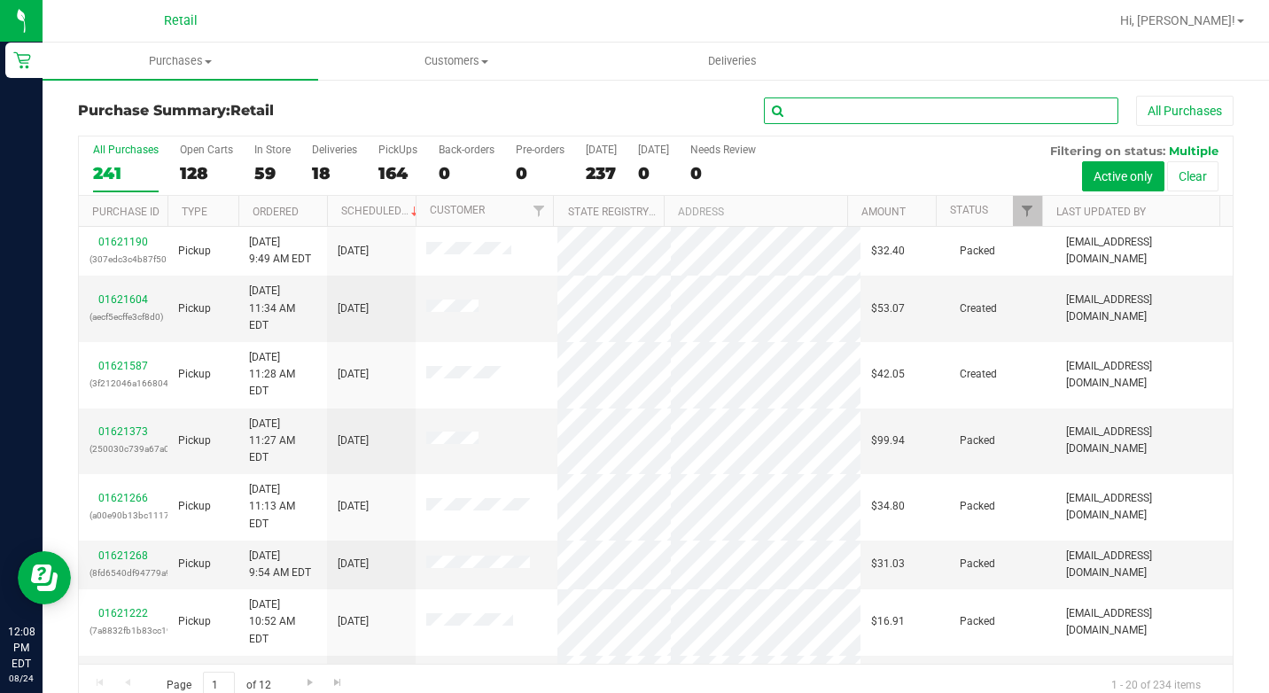
click at [797, 113] on input "text" at bounding box center [941, 111] width 355 height 27
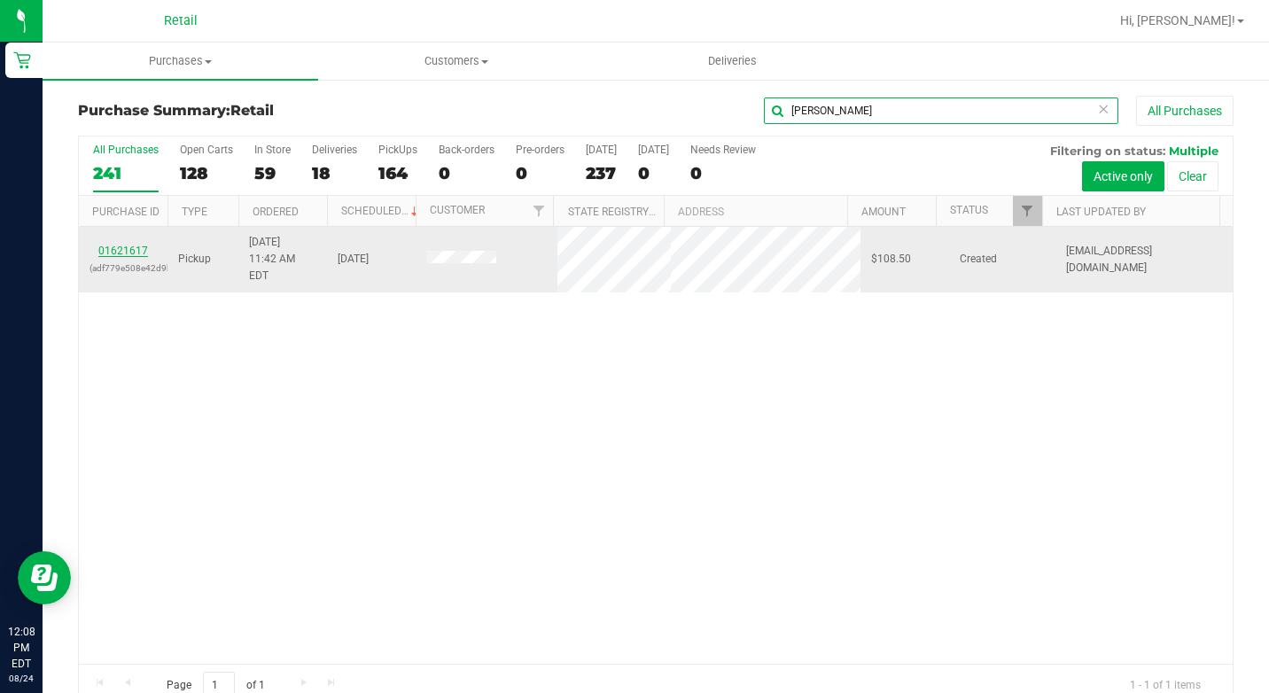
type input "[PERSON_NAME]"
click at [136, 245] on link "01621617" at bounding box center [123, 251] width 50 height 12
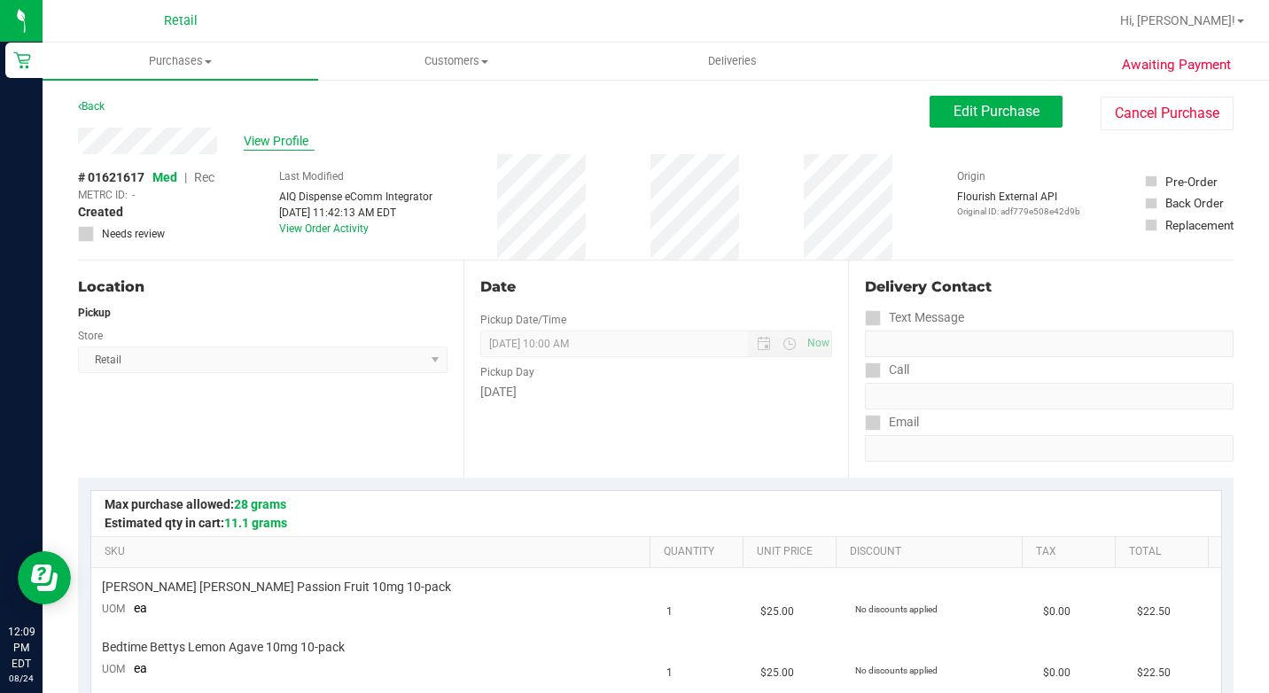
click at [277, 133] on span "View Profile" at bounding box center [279, 141] width 71 height 19
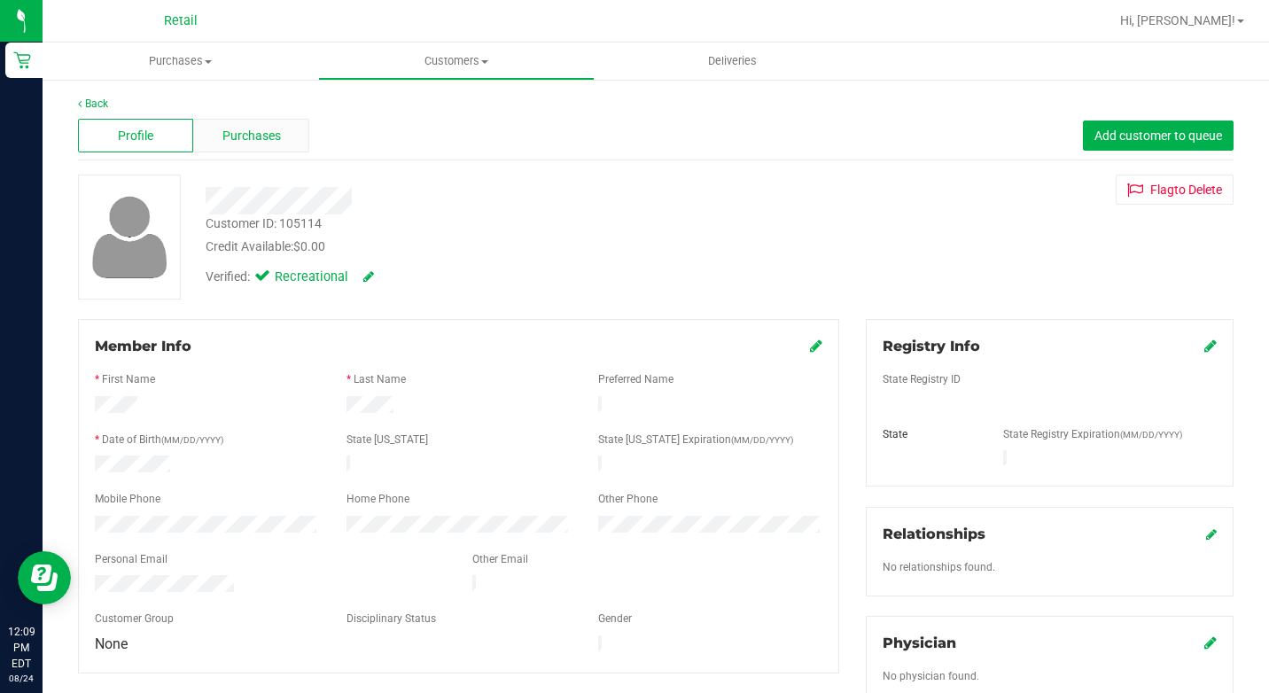
click at [275, 146] on div "Purchases" at bounding box center [250, 136] width 115 height 34
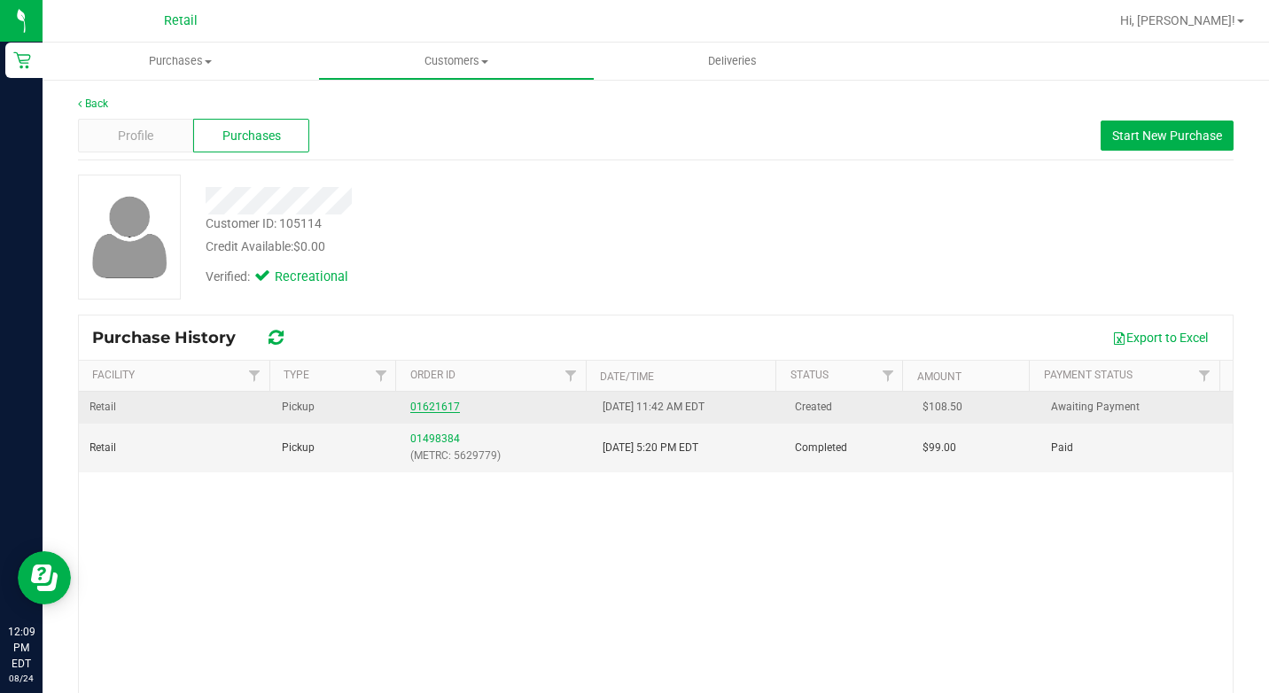
click at [420, 402] on link "01621617" at bounding box center [435, 407] width 50 height 12
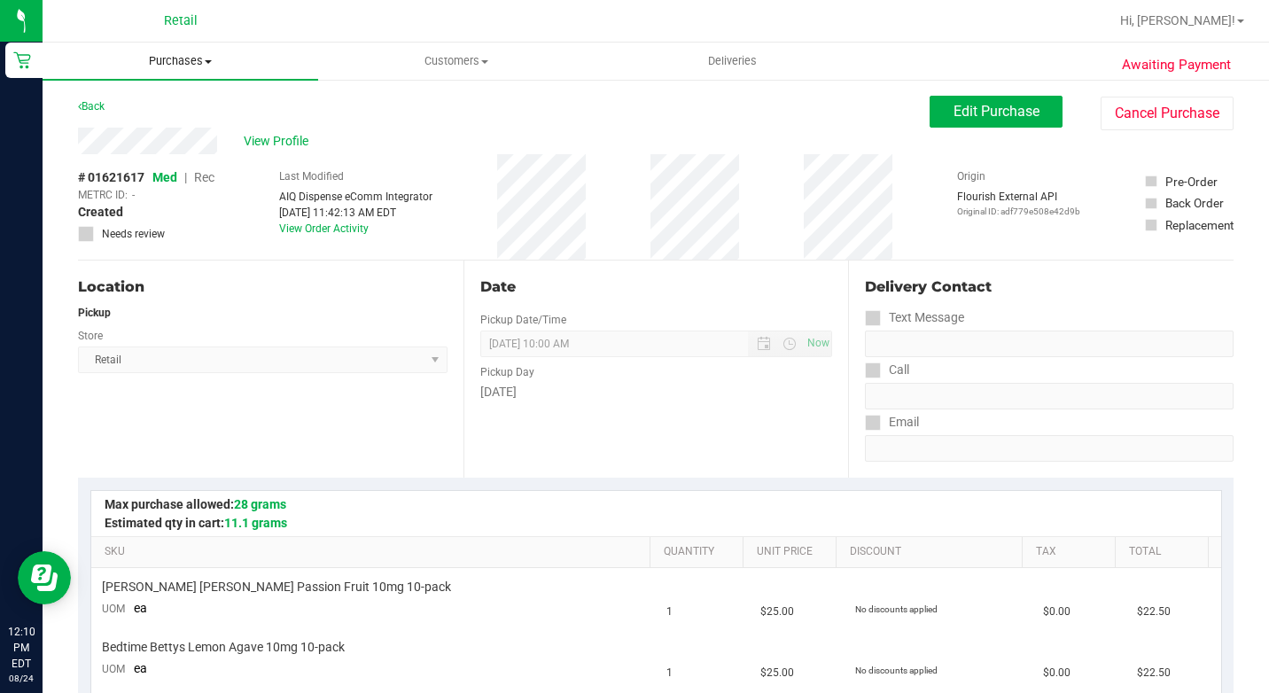
click at [190, 67] on span "Purchases" at bounding box center [181, 61] width 276 height 16
click at [177, 99] on span "Summary of purchases" at bounding box center [134, 106] width 182 height 15
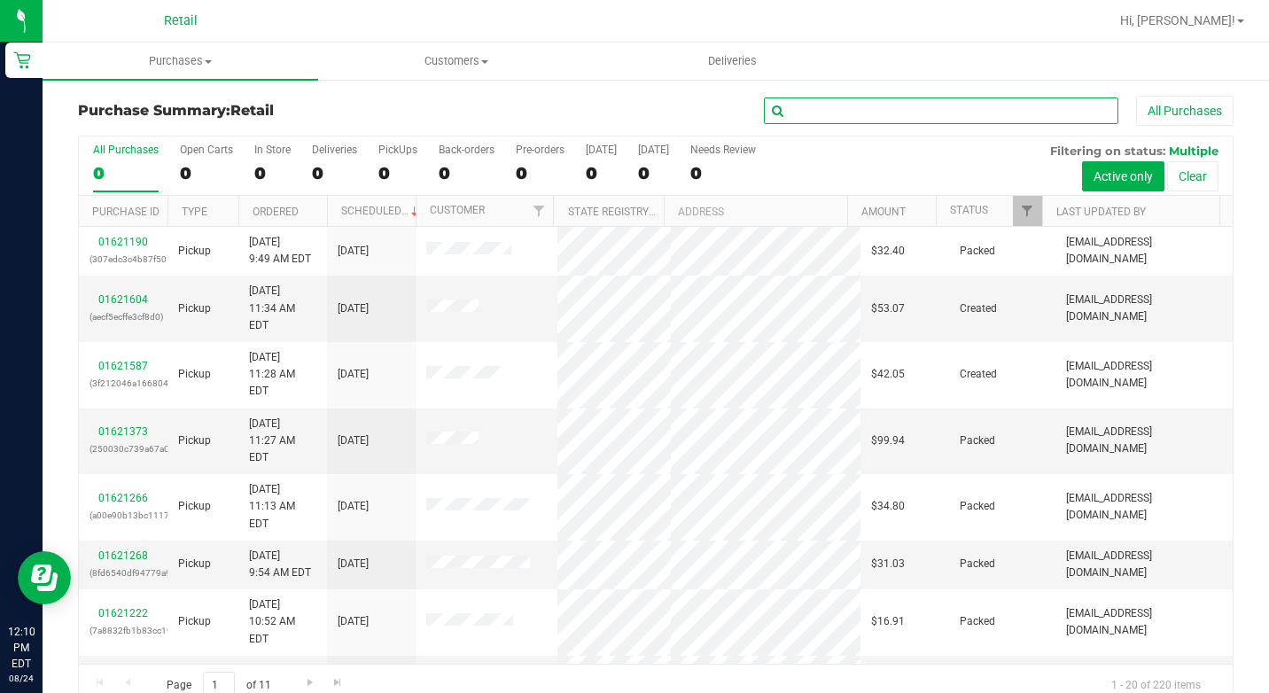
click at [792, 107] on input "text" at bounding box center [941, 111] width 355 height 27
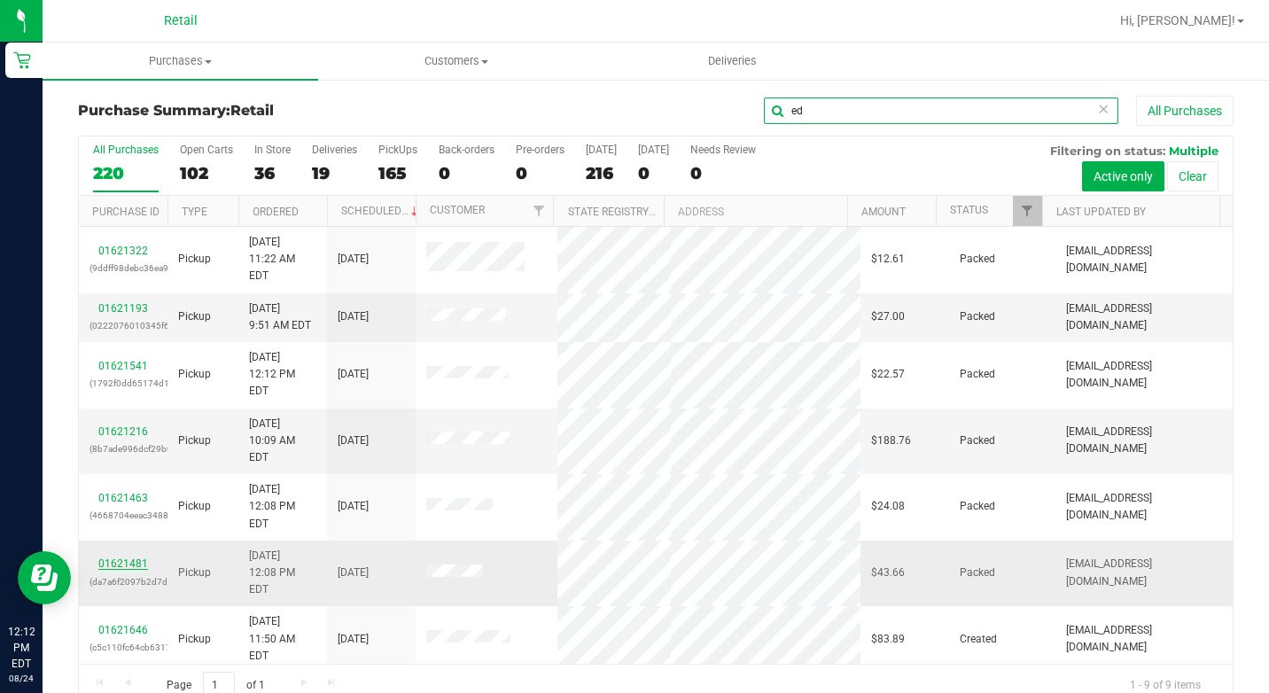
type input "ed"
click at [137, 558] on link "01621481" at bounding box center [123, 564] width 50 height 12
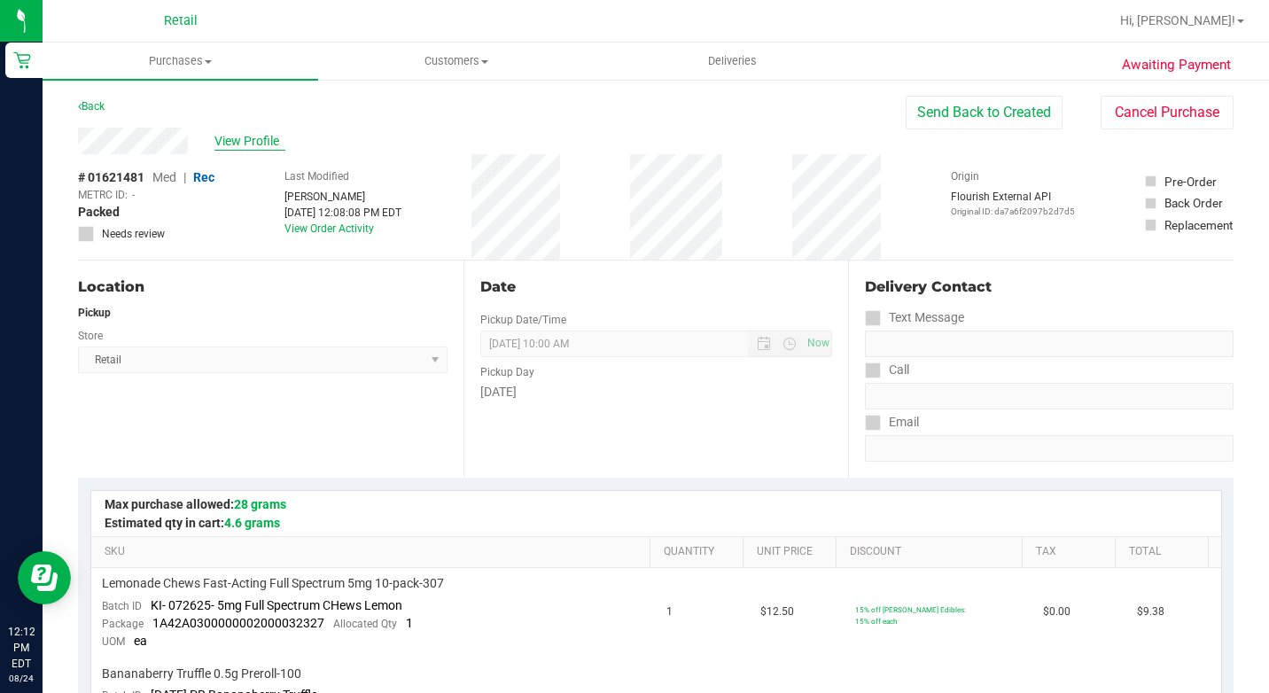
click at [236, 144] on span "View Profile" at bounding box center [250, 141] width 71 height 19
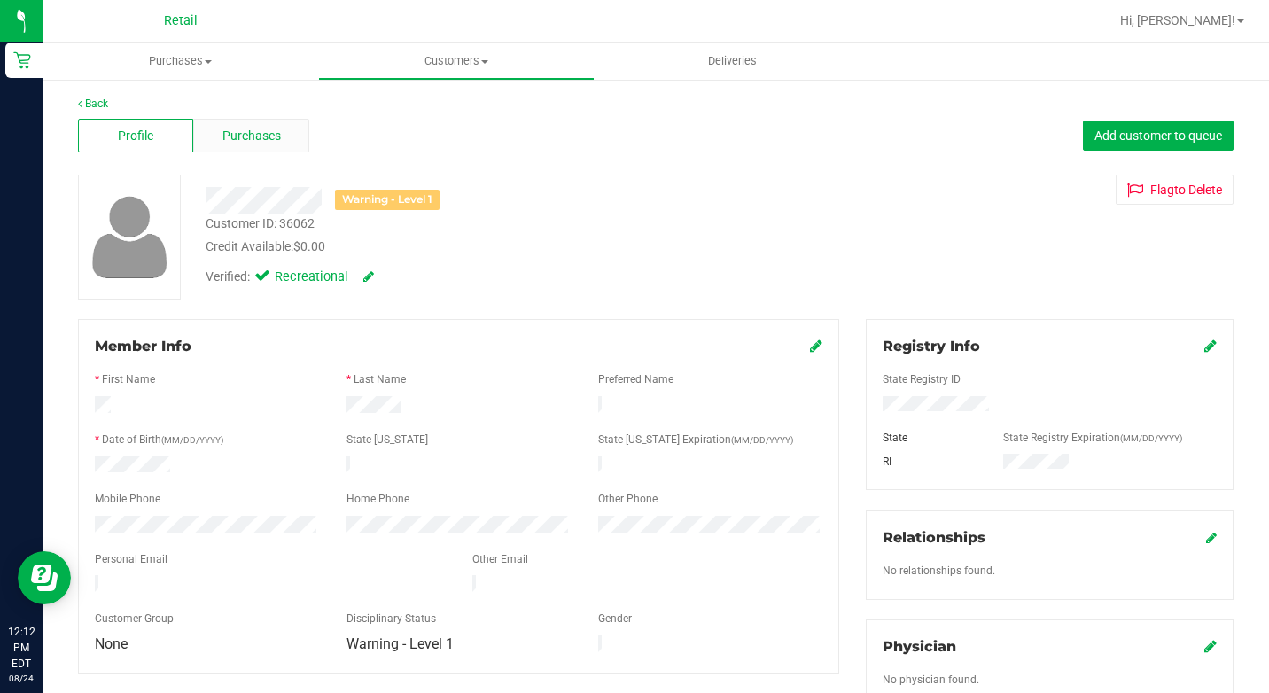
click at [262, 147] on div "Purchases" at bounding box center [250, 136] width 115 height 34
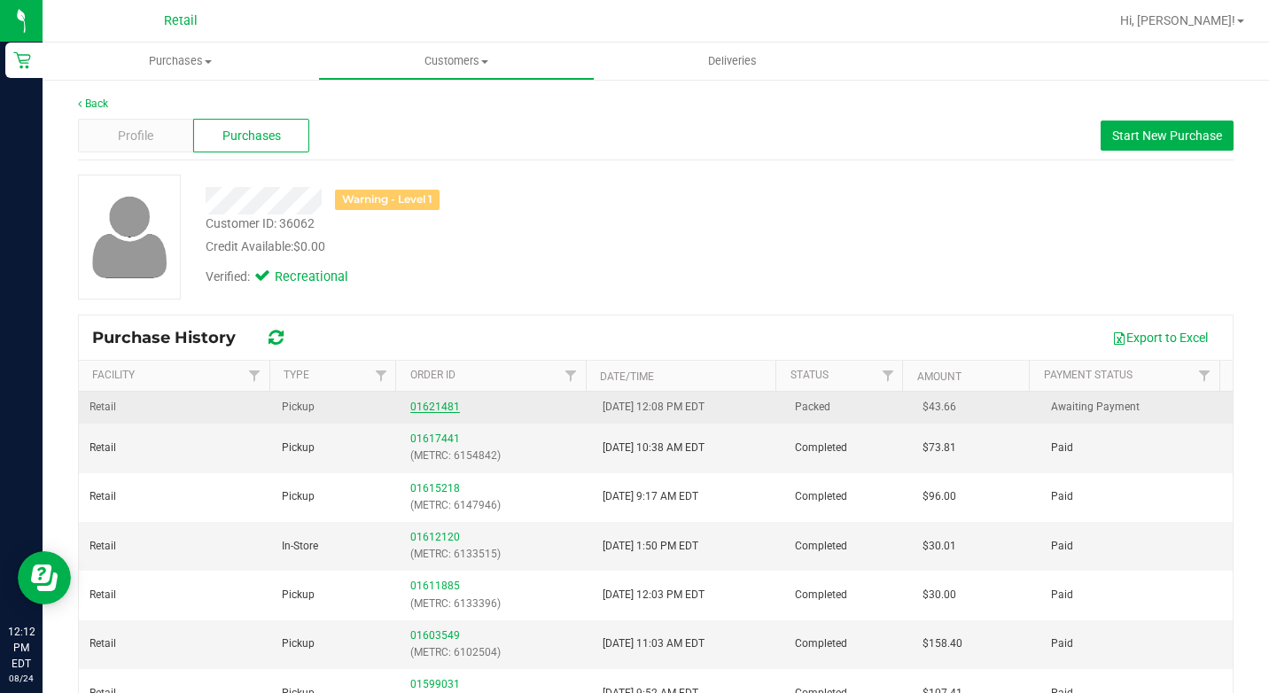
click at [423, 410] on link "01621481" at bounding box center [435, 407] width 50 height 12
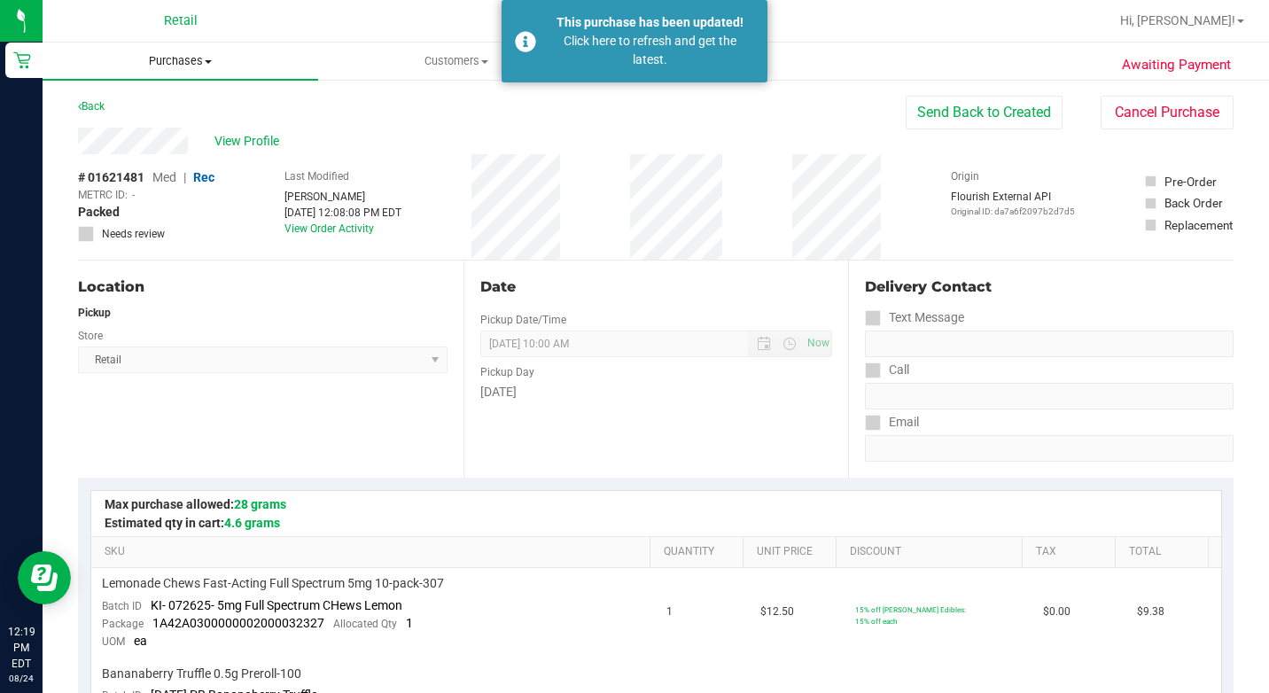
click at [216, 63] on span "Purchases" at bounding box center [181, 61] width 276 height 16
click at [199, 105] on span "Summary of purchases" at bounding box center [134, 106] width 182 height 15
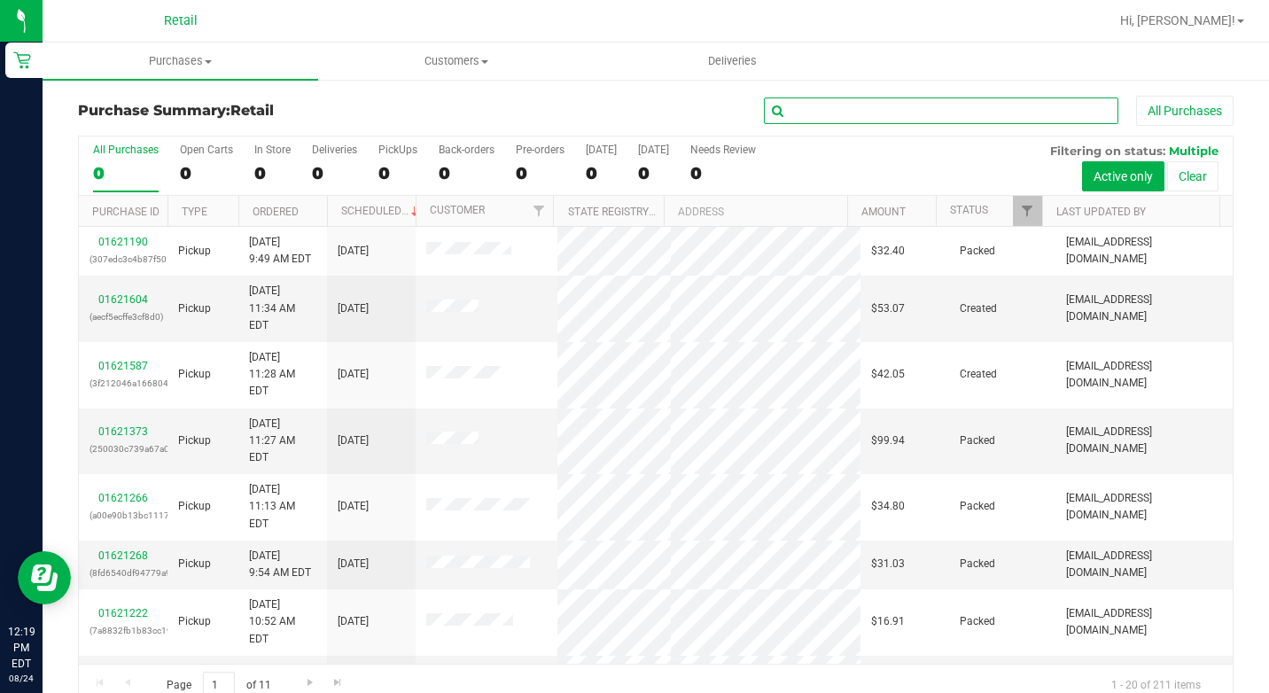
click at [879, 106] on input "text" at bounding box center [941, 111] width 355 height 27
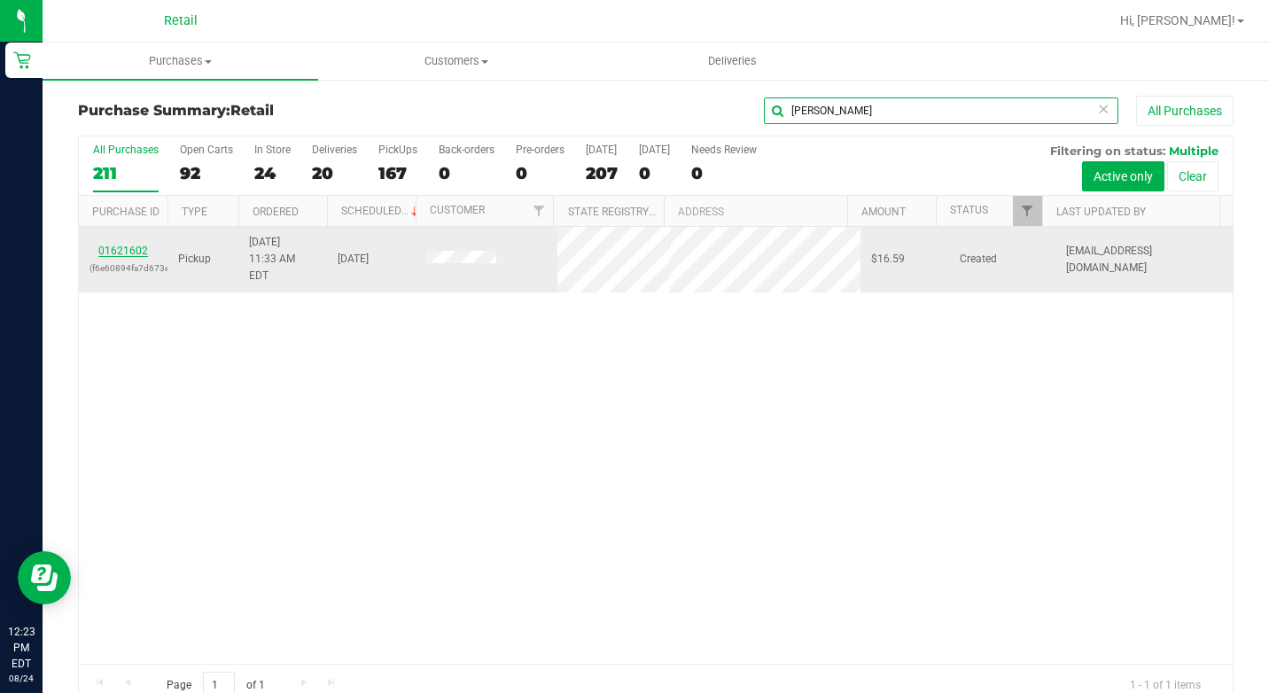
type input "[PERSON_NAME]"
click at [131, 245] on link "01621602" at bounding box center [123, 251] width 50 height 12
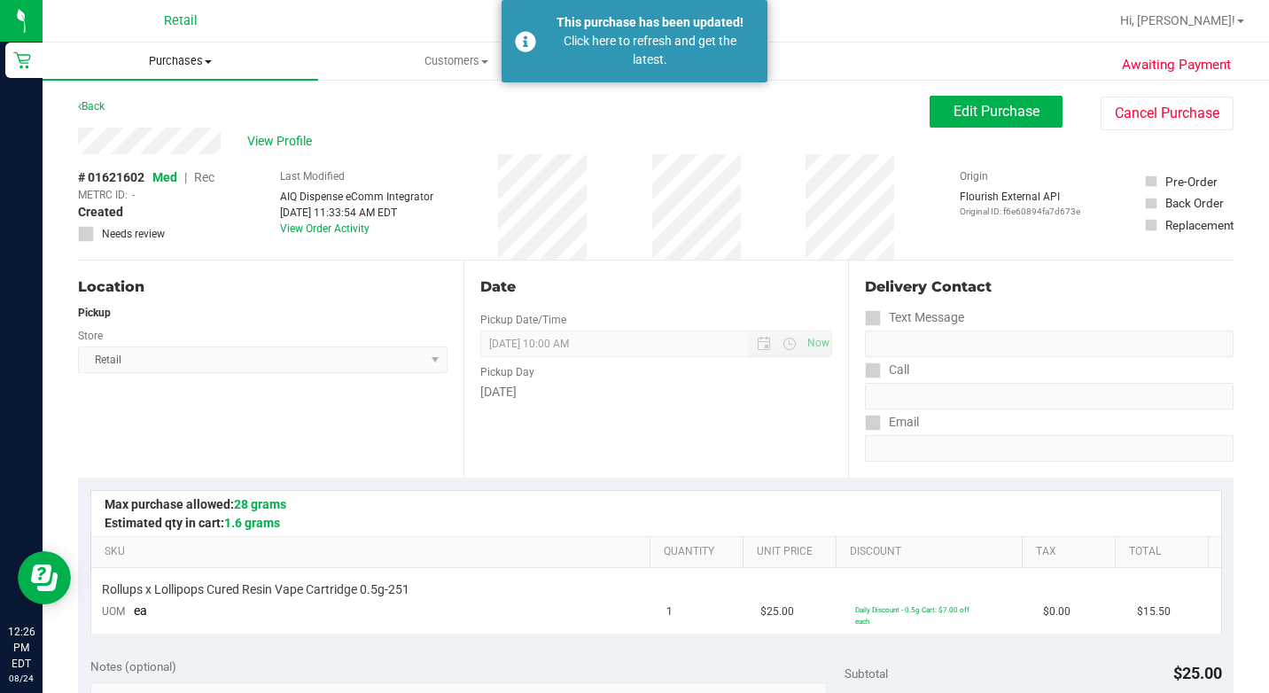
click at [200, 65] on span "Purchases" at bounding box center [181, 61] width 276 height 16
click at [169, 99] on span "Summary of purchases" at bounding box center [134, 106] width 182 height 15
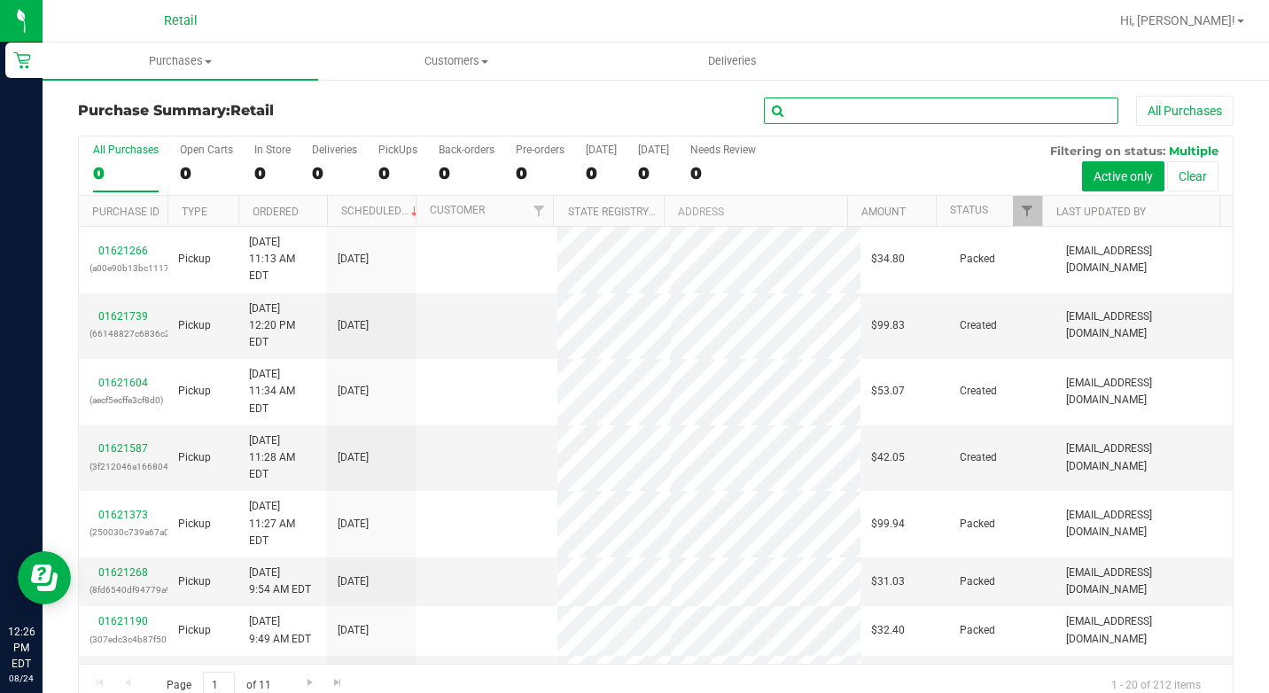
click at [808, 112] on input "text" at bounding box center [941, 111] width 355 height 27
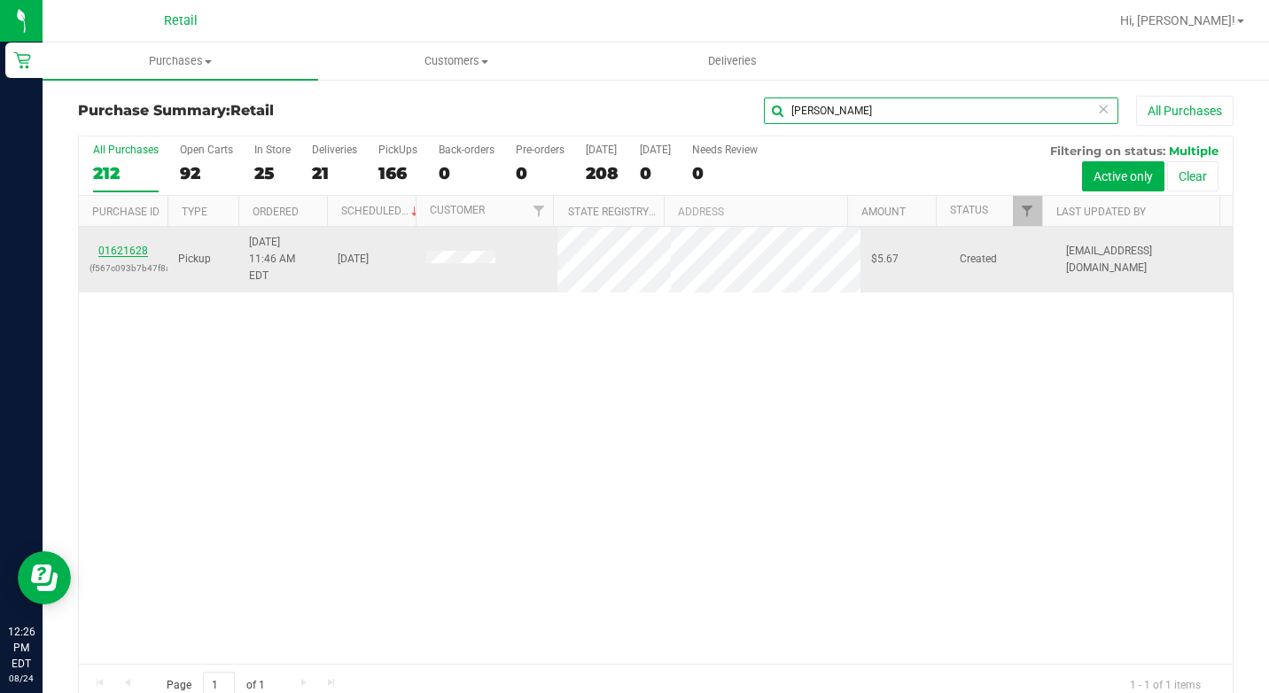
type input "[PERSON_NAME]"
click at [127, 246] on link "01621628" at bounding box center [123, 251] width 50 height 12
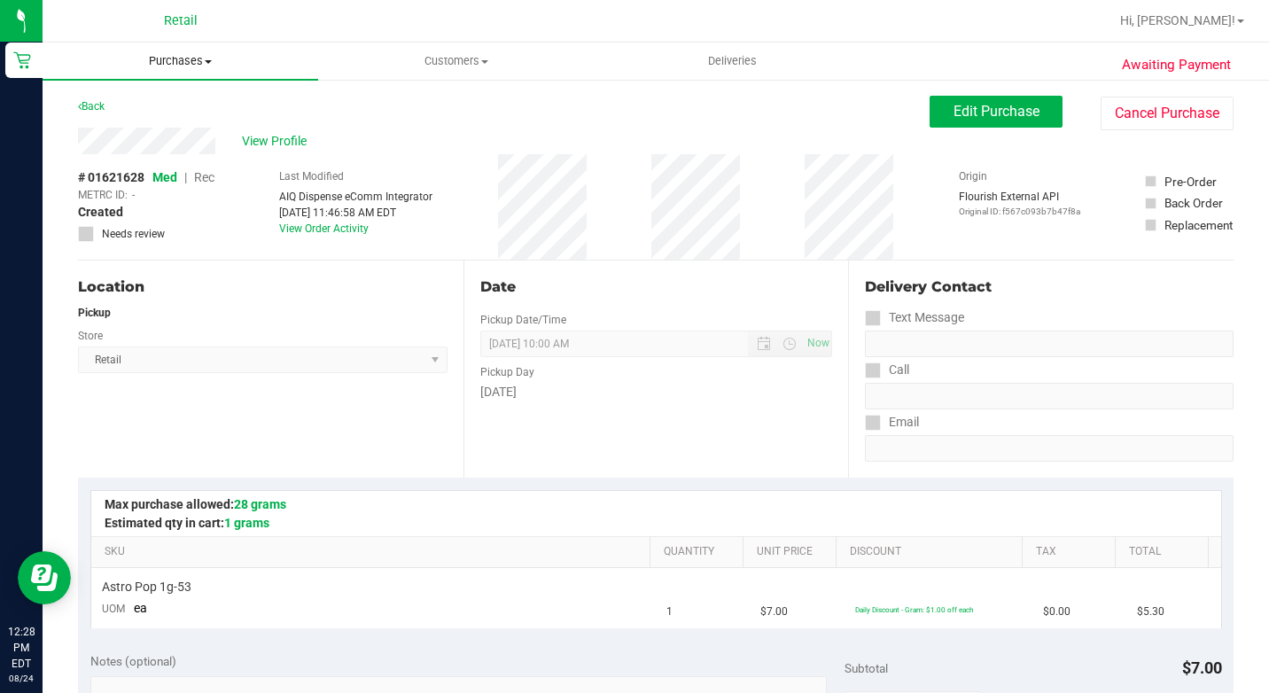
click at [201, 57] on span "Purchases" at bounding box center [181, 61] width 276 height 16
click at [185, 99] on span "Summary of purchases" at bounding box center [134, 106] width 182 height 15
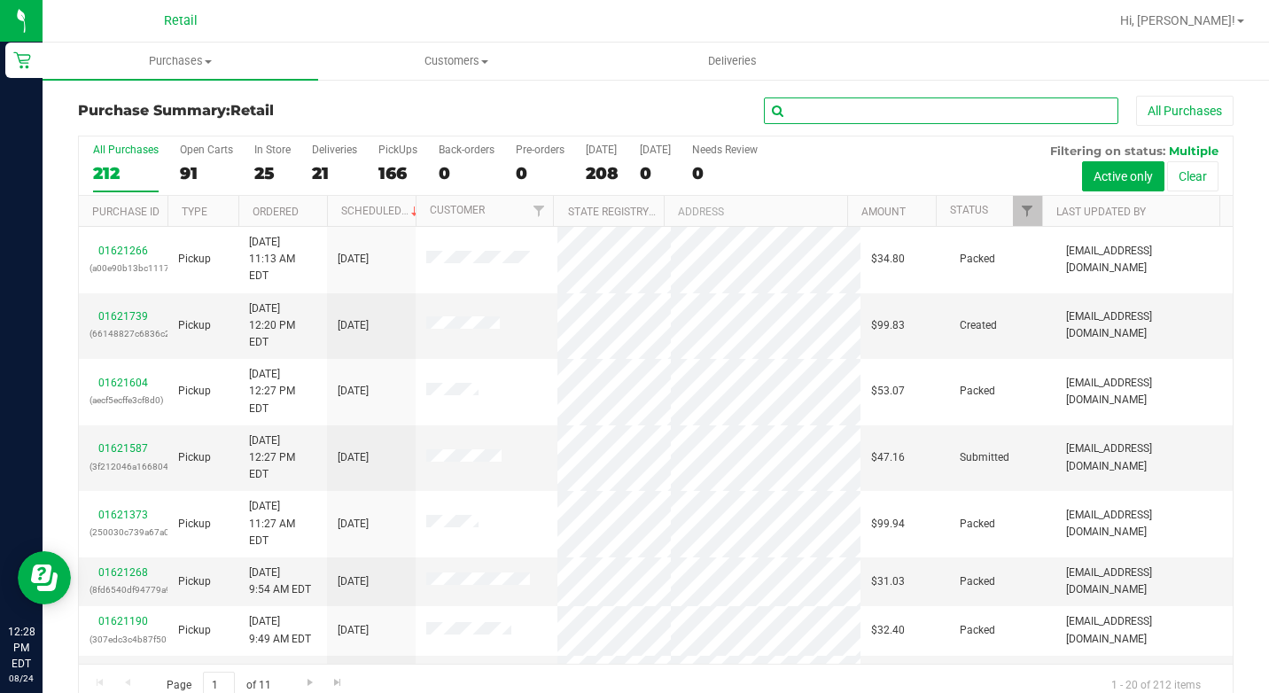
click at [875, 105] on input "text" at bounding box center [941, 111] width 355 height 27
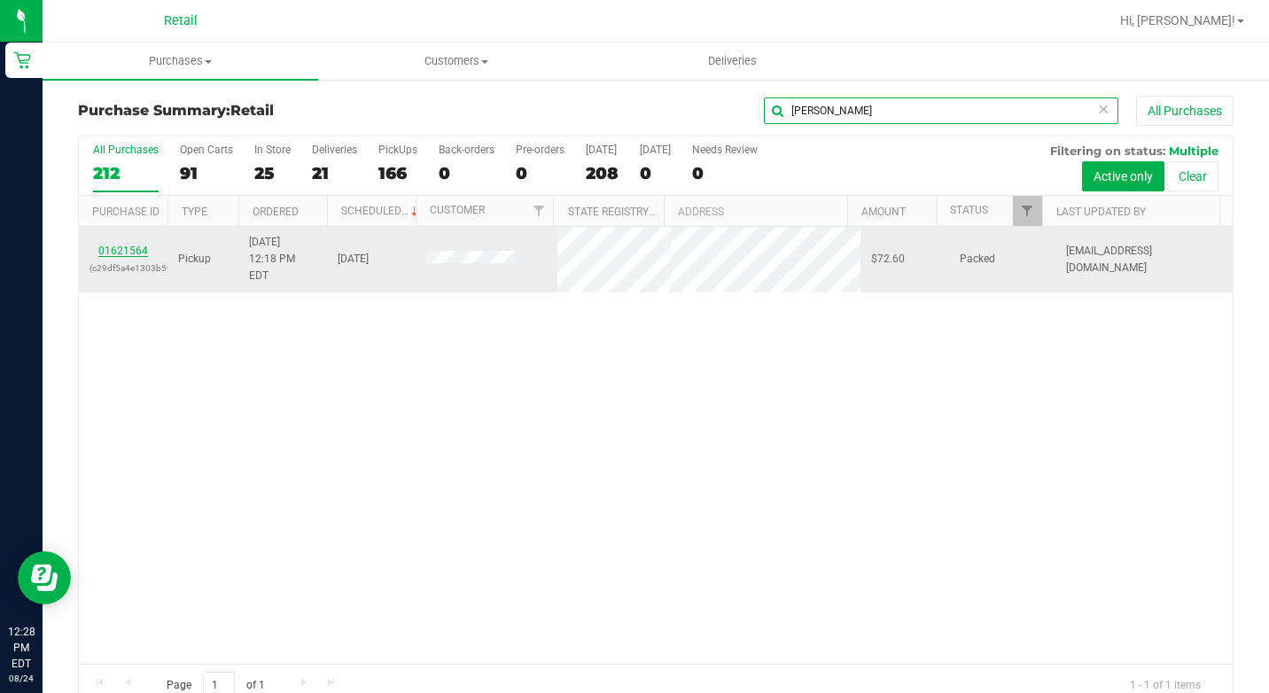
type input "[PERSON_NAME]"
click at [114, 245] on link "01621564" at bounding box center [123, 251] width 50 height 12
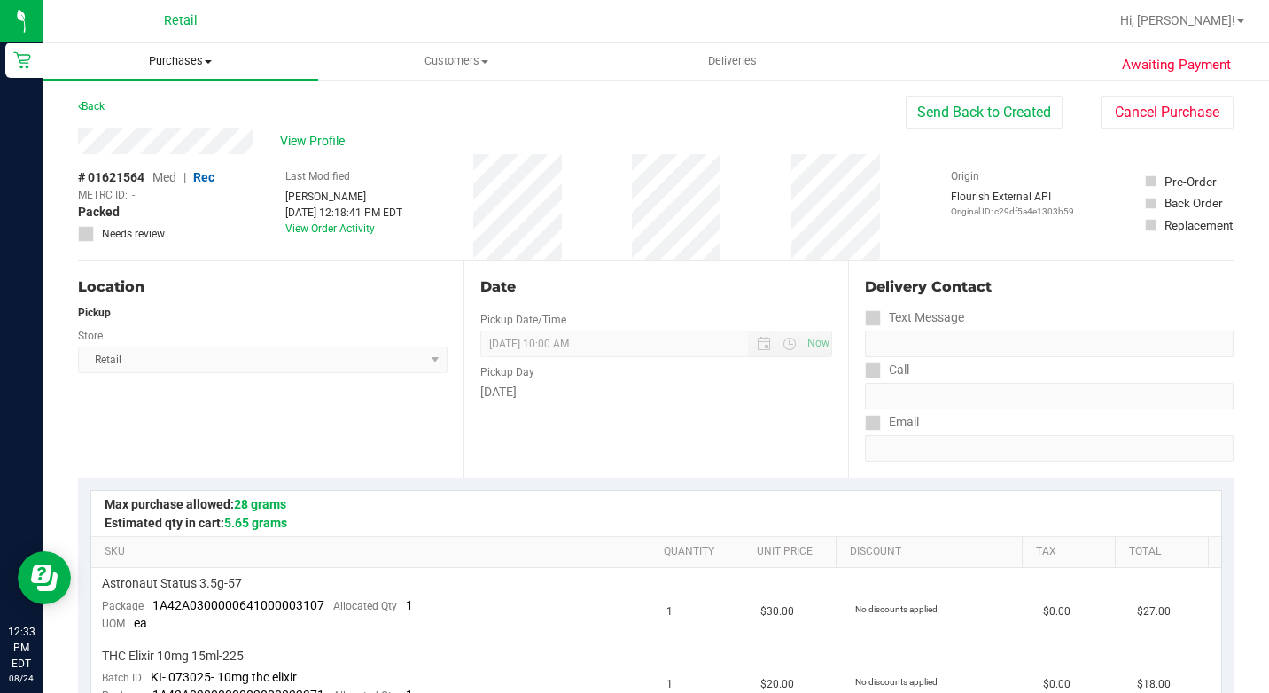
click at [204, 66] on span "Purchases" at bounding box center [181, 61] width 276 height 16
click at [144, 113] on span "Summary of purchases" at bounding box center [134, 106] width 182 height 15
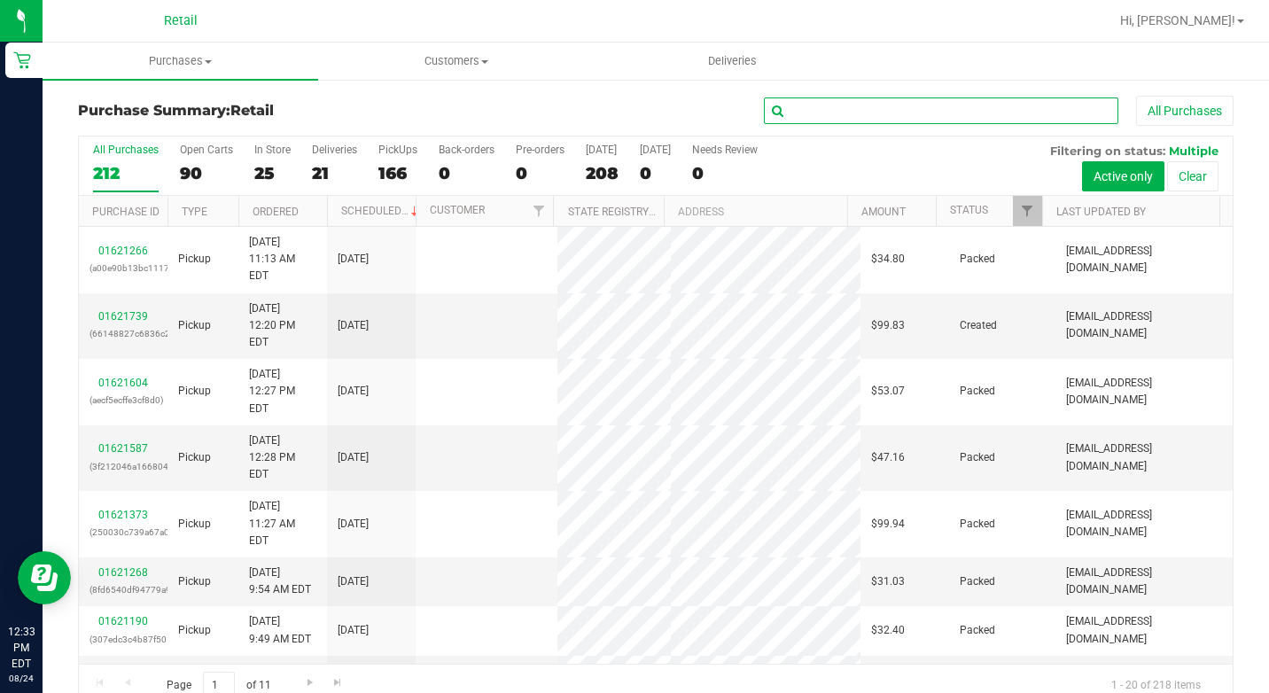
click at [841, 117] on input "text" at bounding box center [941, 111] width 355 height 27
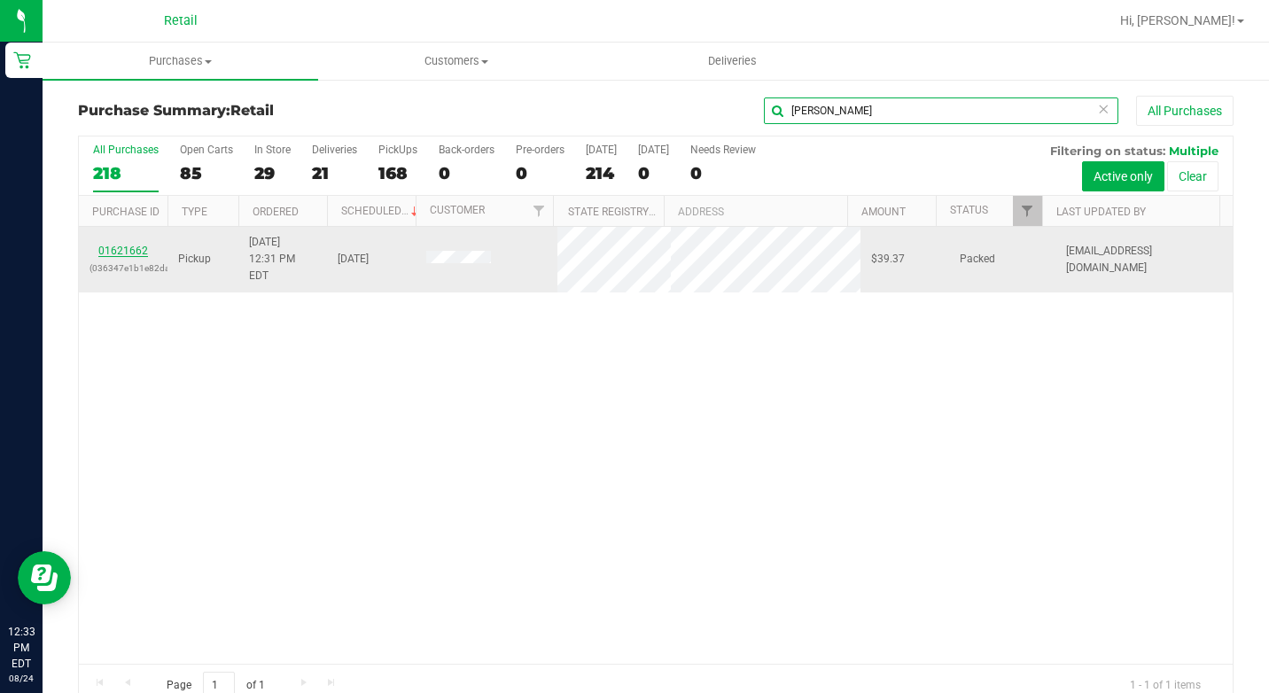
type input "[PERSON_NAME]"
click at [123, 245] on link "01621662" at bounding box center [123, 251] width 50 height 12
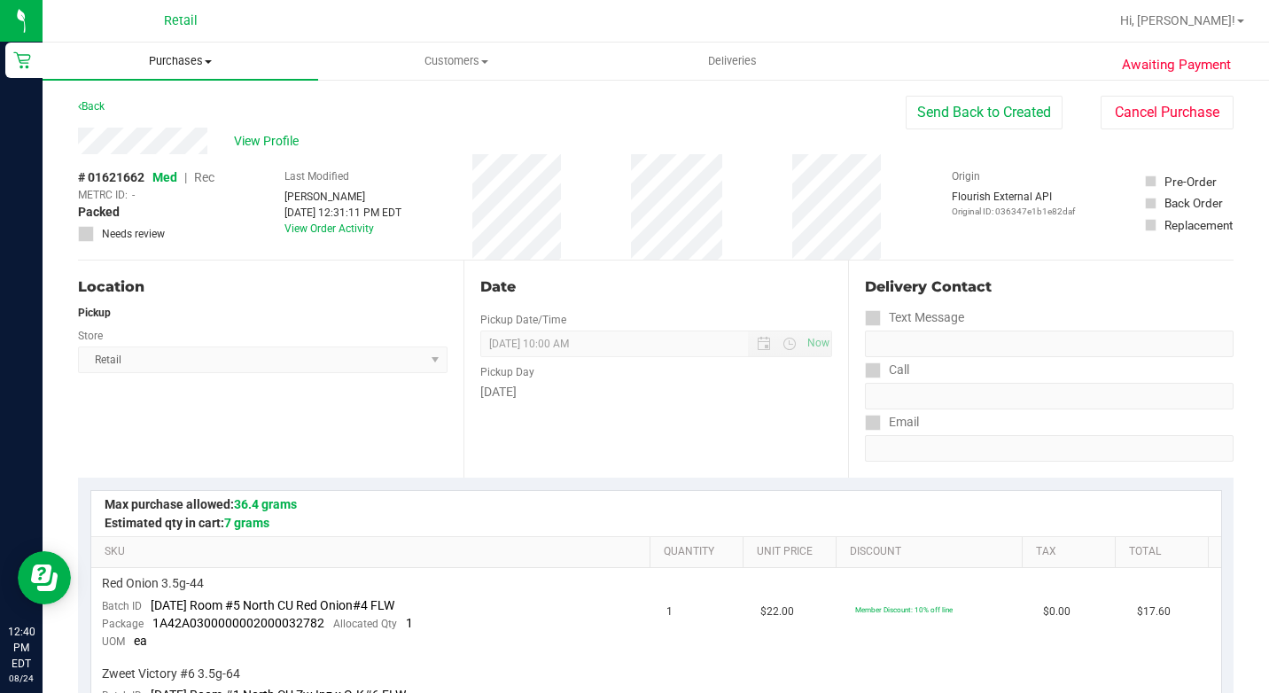
click at [203, 58] on span "Purchases" at bounding box center [181, 61] width 276 height 16
click at [166, 113] on span "Summary of purchases" at bounding box center [134, 106] width 182 height 15
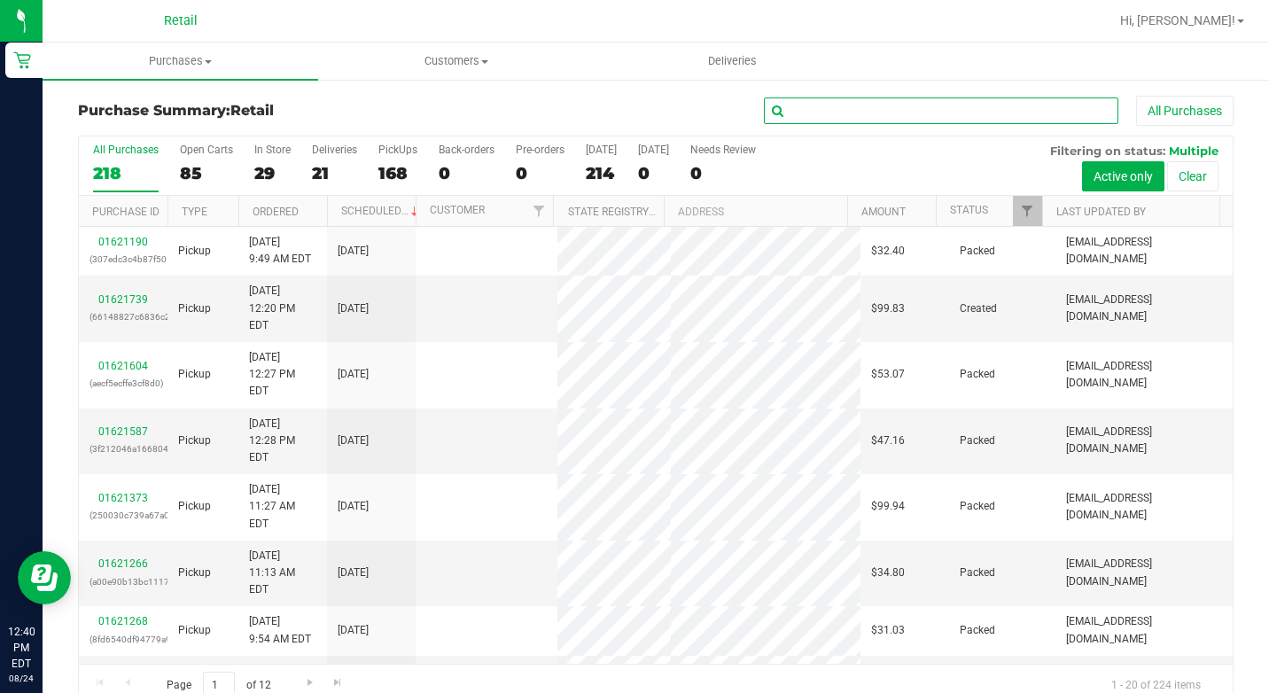
click at [825, 108] on input "text" at bounding box center [941, 111] width 355 height 27
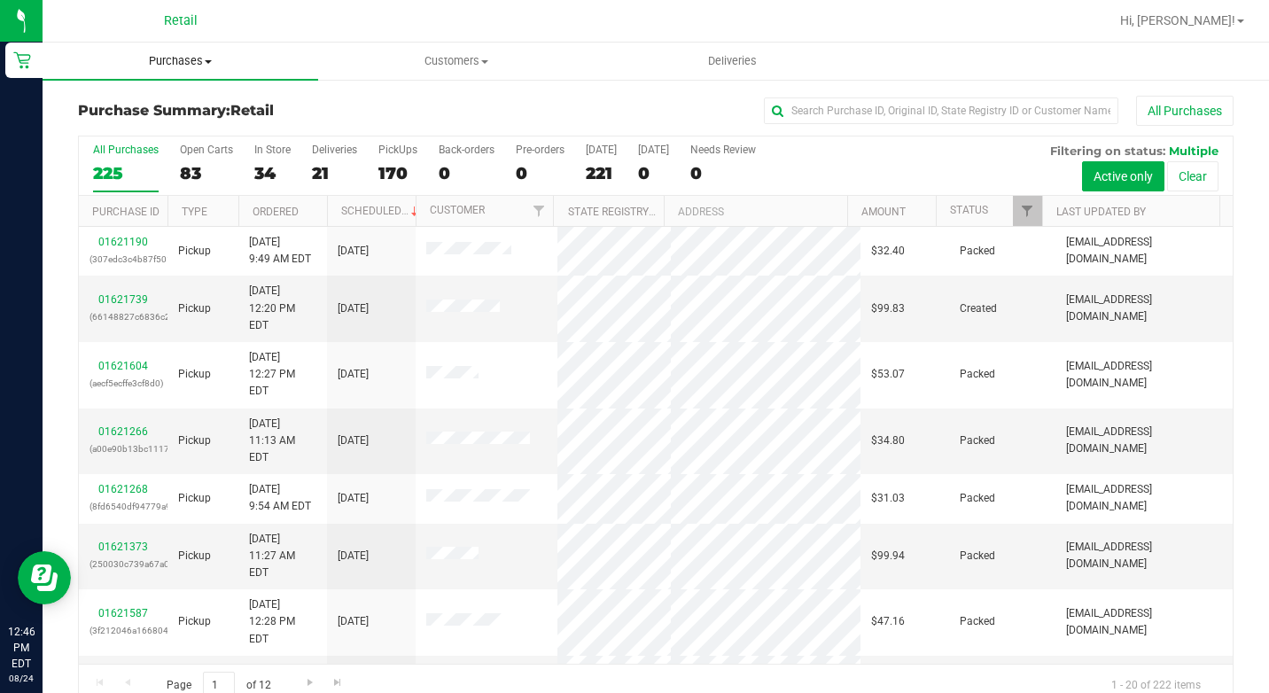
click at [208, 53] on span "Purchases" at bounding box center [181, 61] width 276 height 16
click at [182, 98] on li "Summary of purchases" at bounding box center [181, 107] width 276 height 21
click at [815, 119] on input "text" at bounding box center [941, 111] width 355 height 27
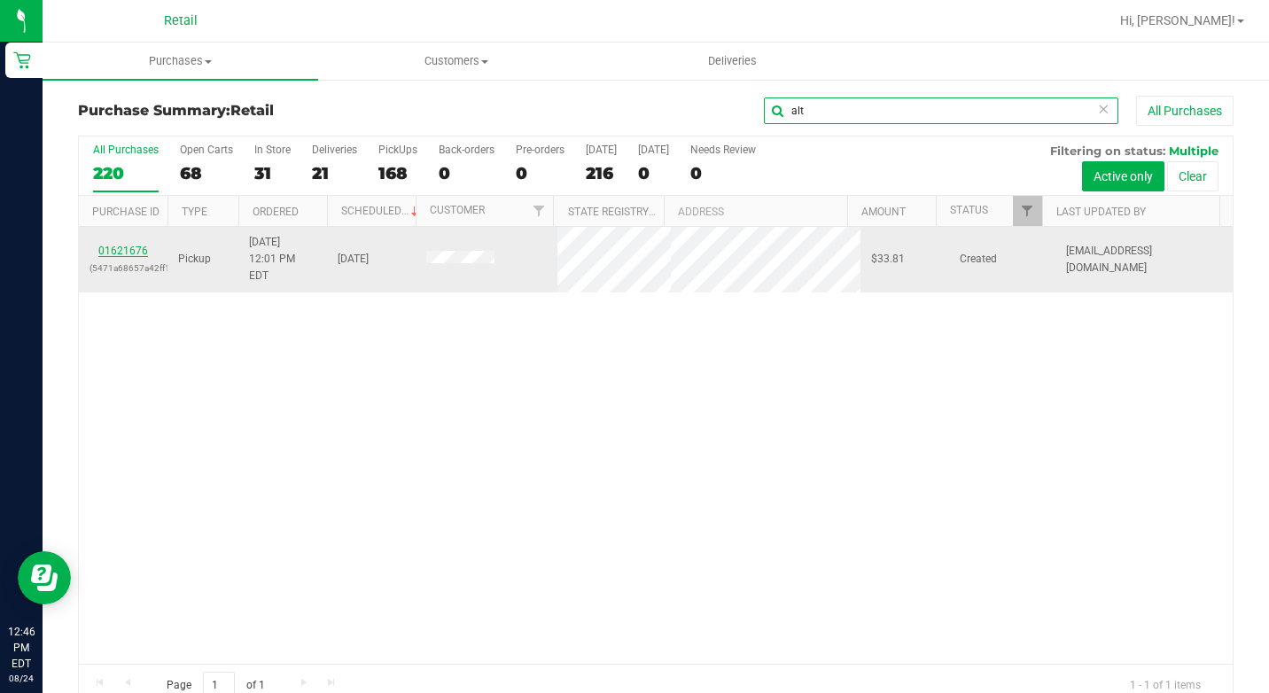
type input "alt"
click at [132, 245] on link "01621676" at bounding box center [123, 251] width 50 height 12
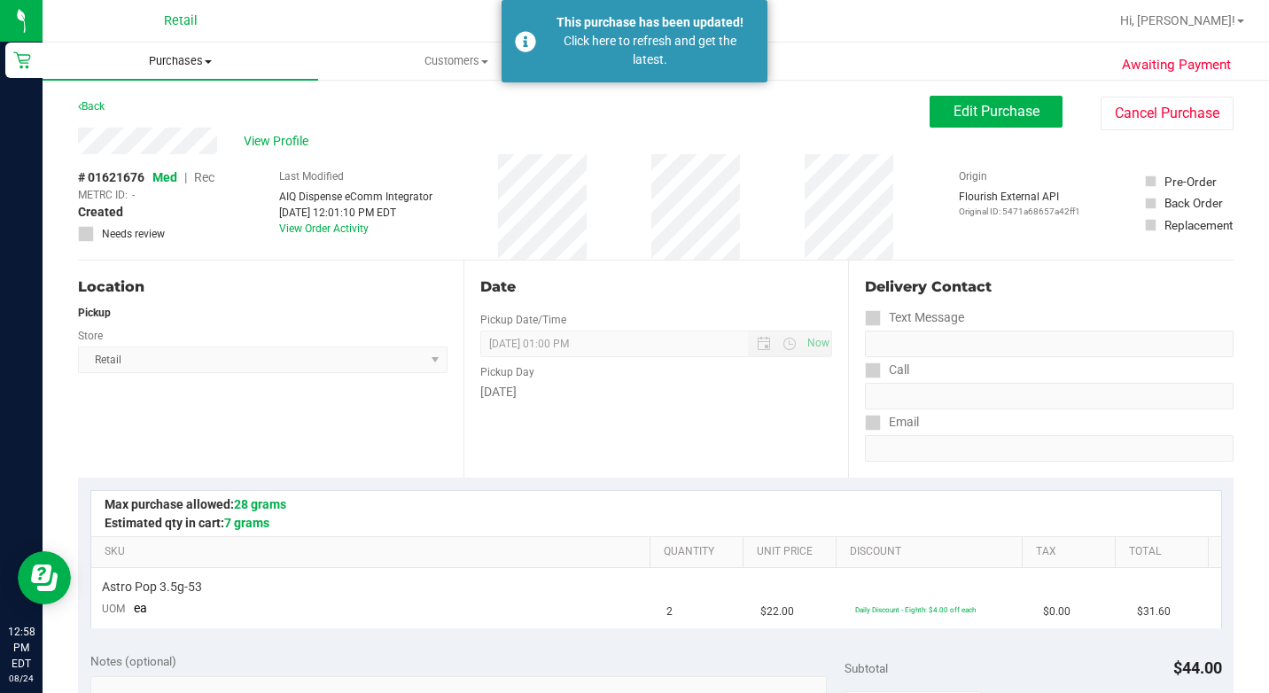
drag, startPoint x: 184, startPoint y: 55, endPoint x: 182, endPoint y: 65, distance: 10.1
click at [184, 55] on span "Purchases" at bounding box center [181, 61] width 276 height 16
click at [164, 111] on span "Summary of purchases" at bounding box center [134, 106] width 182 height 15
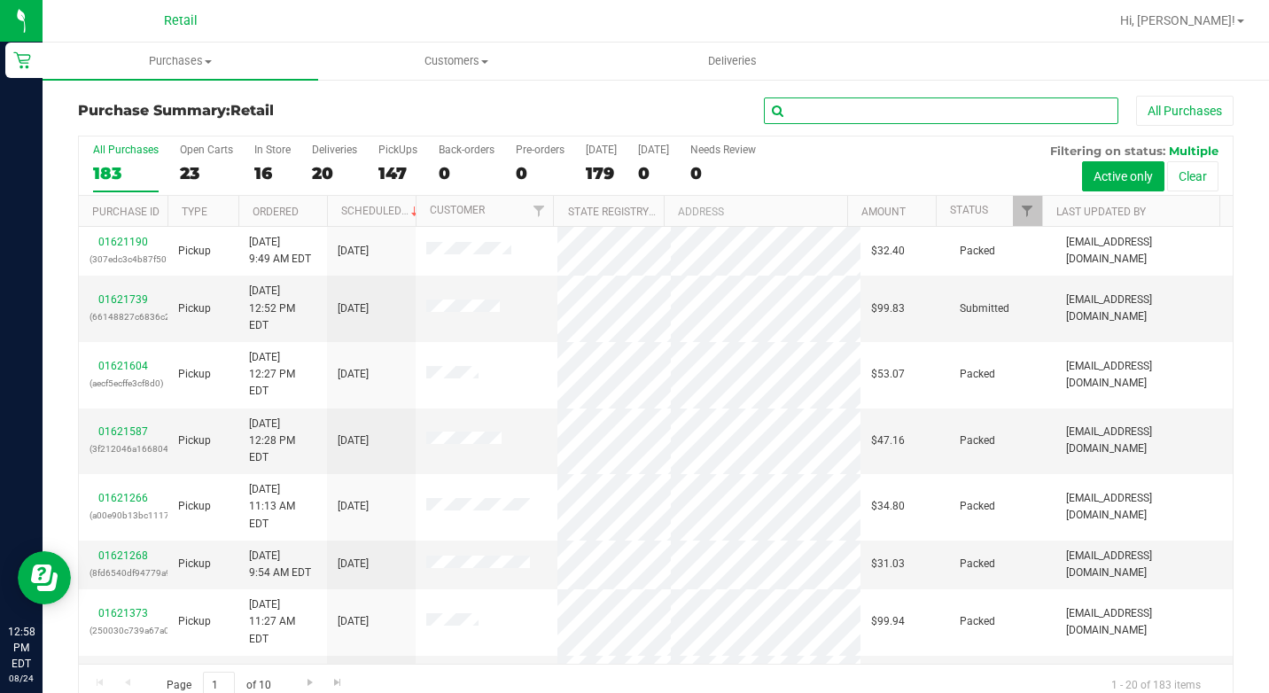
click at [846, 116] on input "text" at bounding box center [941, 111] width 355 height 27
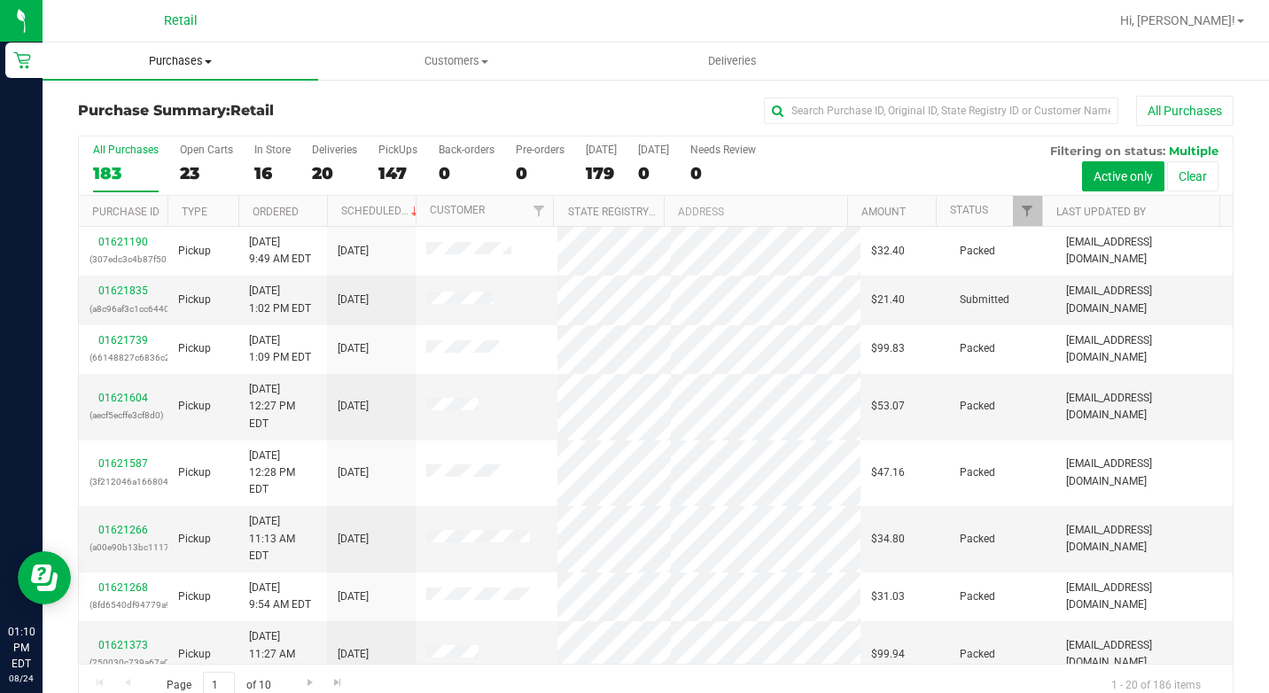
click at [188, 62] on span "Purchases" at bounding box center [181, 61] width 276 height 16
click at [160, 101] on span "Summary of purchases" at bounding box center [134, 106] width 182 height 15
click at [799, 114] on input "text" at bounding box center [941, 111] width 355 height 27
click at [207, 65] on span "Purchases" at bounding box center [181, 61] width 276 height 16
click at [182, 85] on ul "Summary of purchases Fulfillment All purchases" at bounding box center [181, 129] width 276 height 96
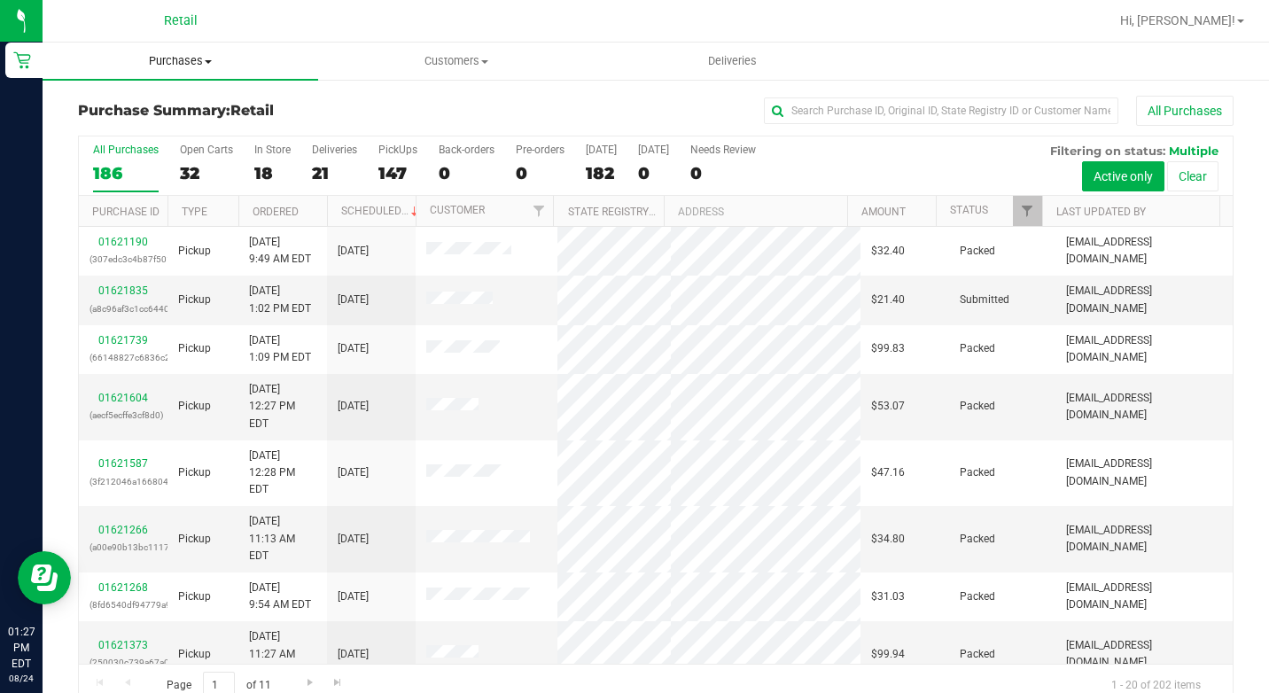
click at [182, 97] on li "Summary of purchases" at bounding box center [134, 107] width 182 height 21
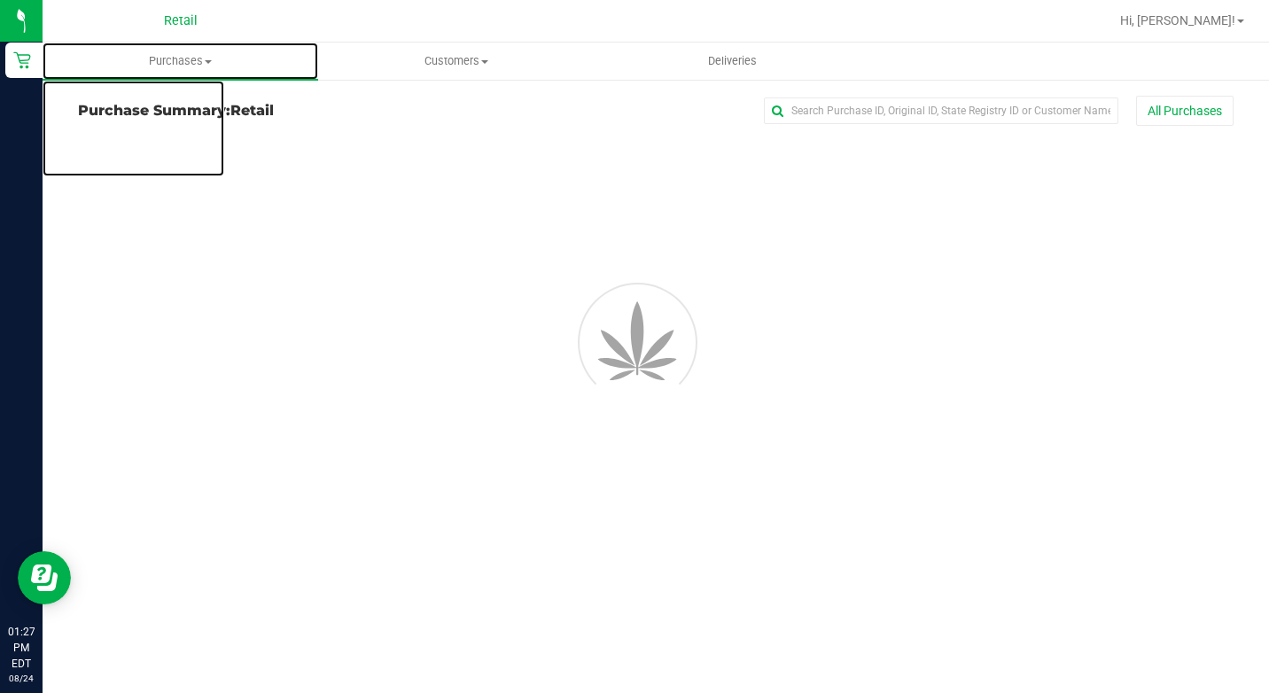
click at [197, 62] on span "Purchases" at bounding box center [181, 61] width 276 height 16
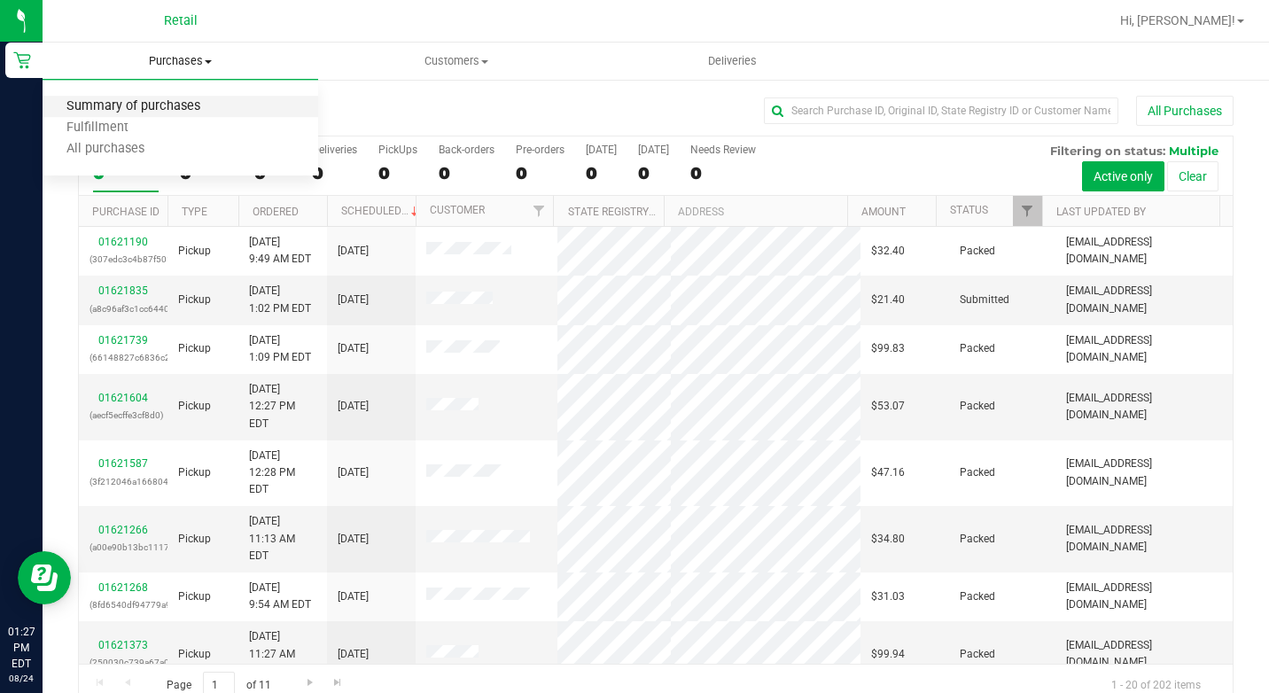
click at [176, 107] on span "Summary of purchases" at bounding box center [134, 106] width 182 height 15
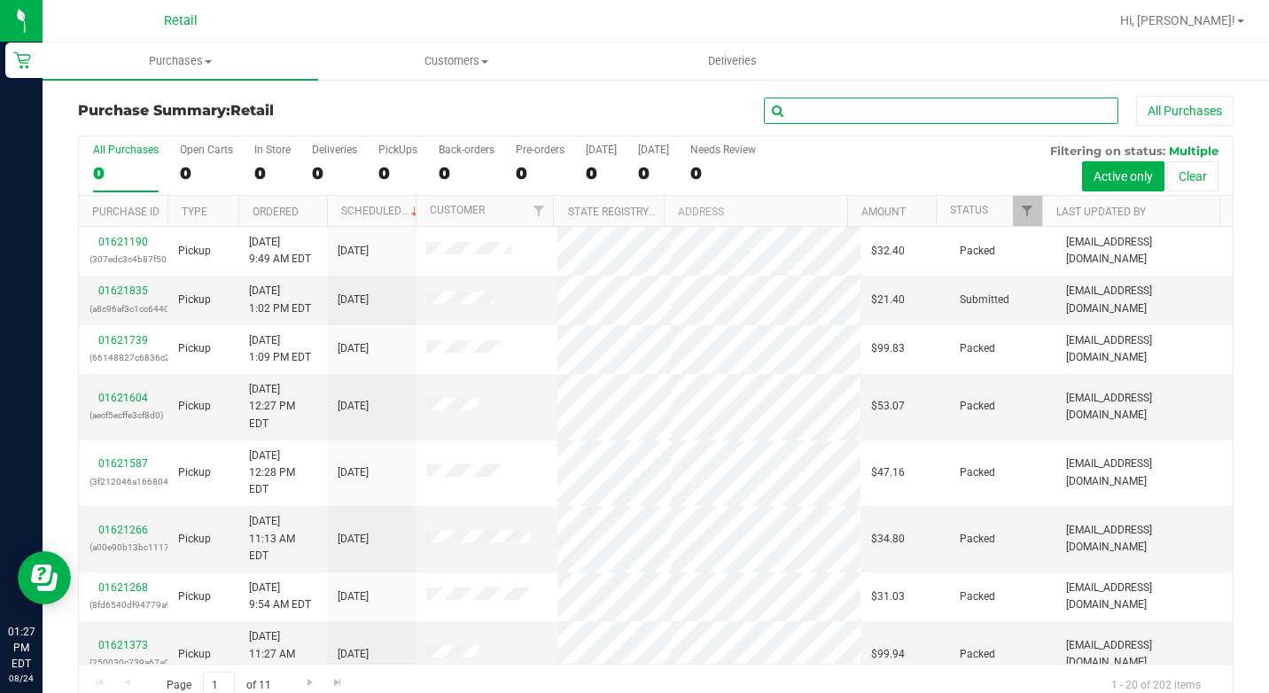
click at [789, 103] on input "text" at bounding box center [941, 111] width 355 height 27
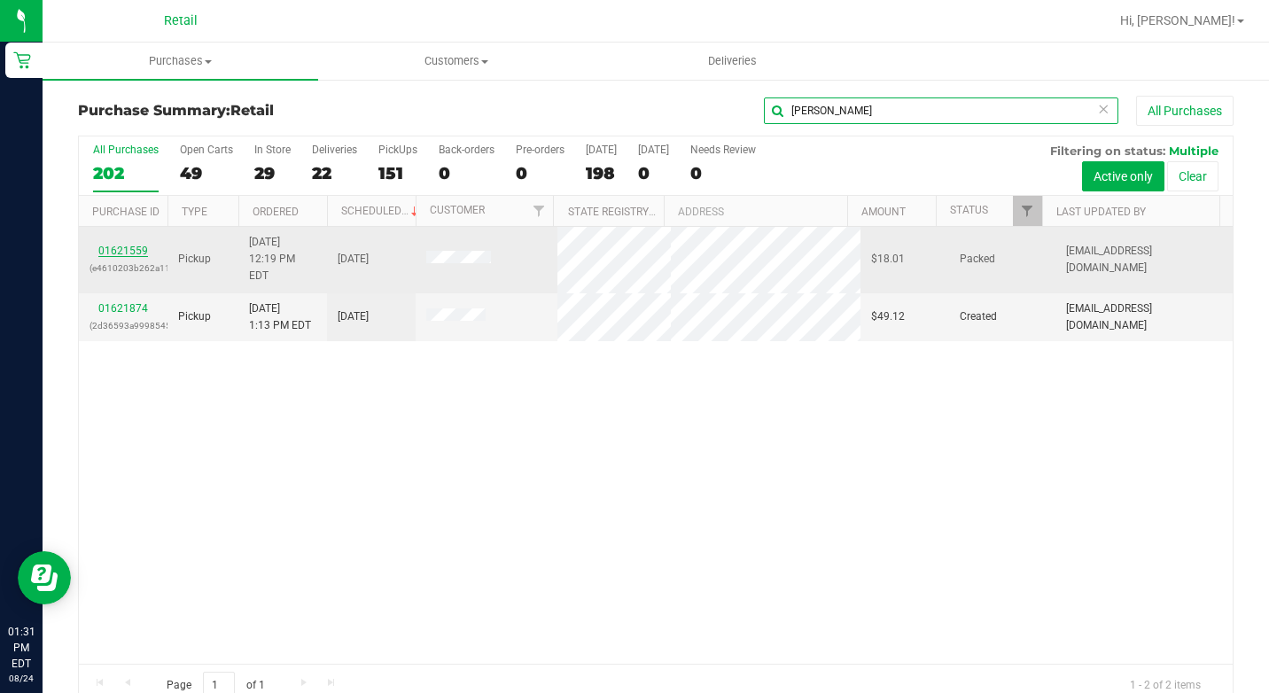
type input "[PERSON_NAME]"
click at [142, 245] on link "01621559" at bounding box center [123, 251] width 50 height 12
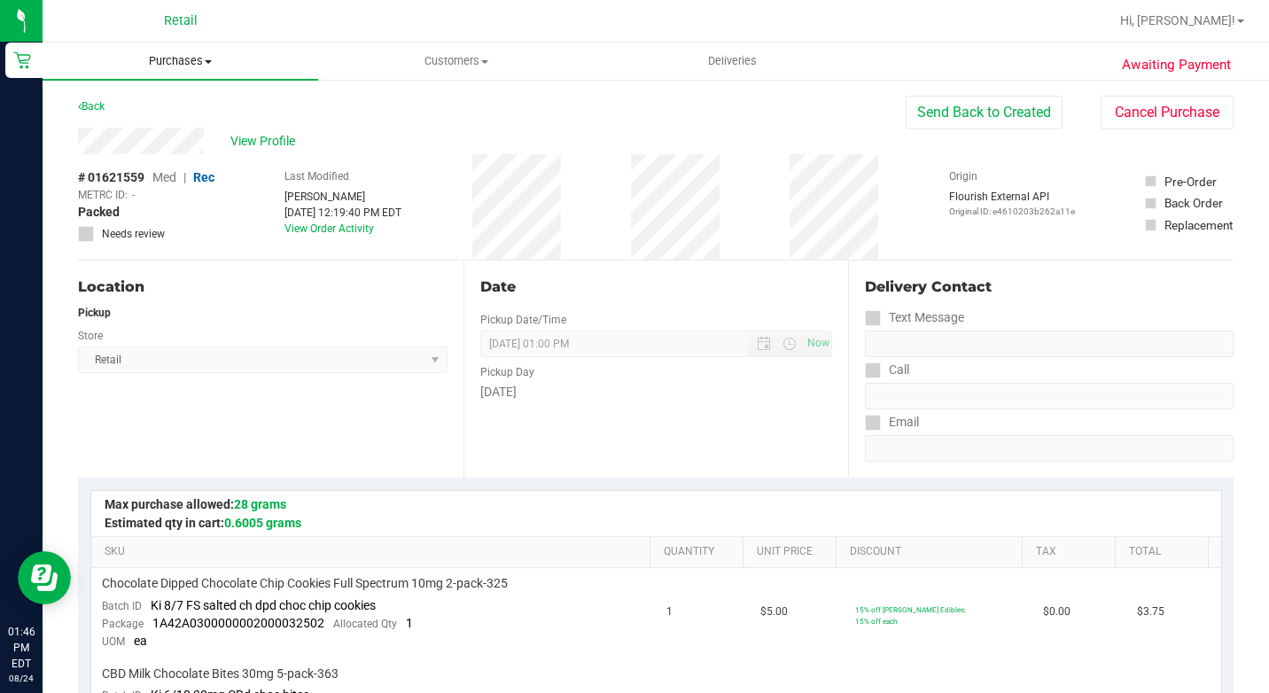
drag, startPoint x: 206, startPoint y: 57, endPoint x: 185, endPoint y: 73, distance: 25.9
click at [206, 57] on span "Purchases" at bounding box center [181, 61] width 276 height 16
click at [132, 113] on span "Summary of purchases" at bounding box center [134, 106] width 182 height 15
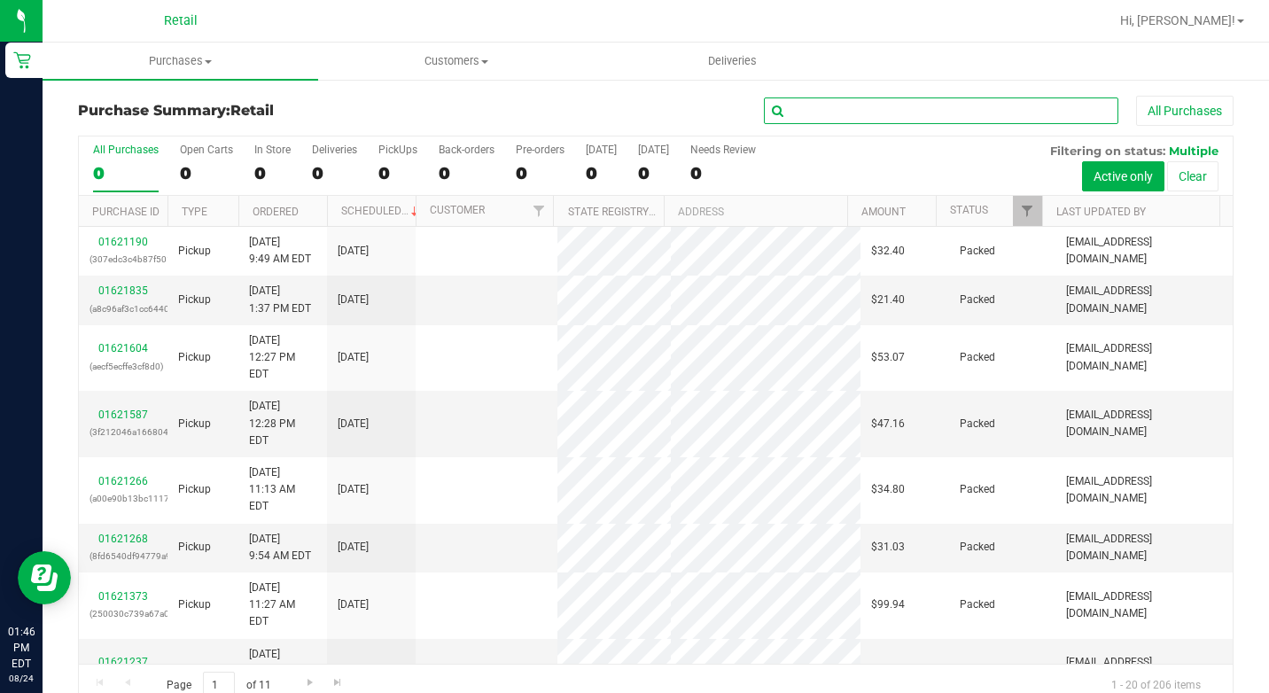
click at [895, 113] on input "text" at bounding box center [941, 111] width 355 height 27
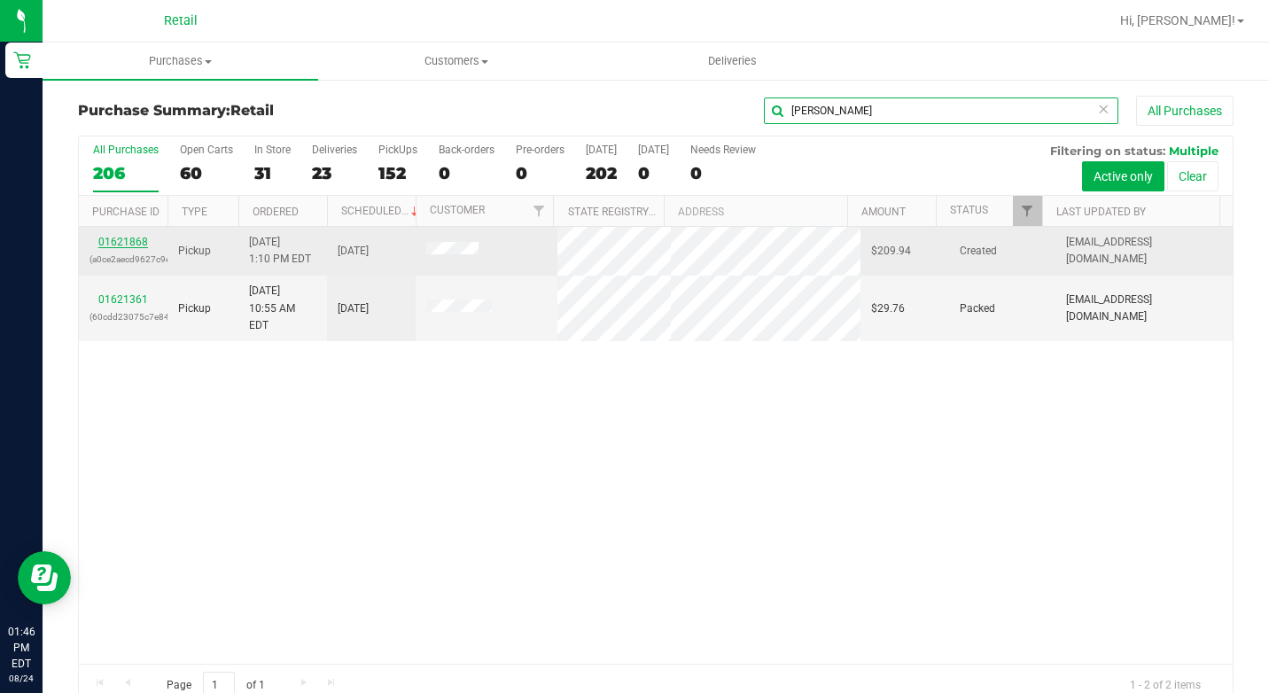
type input "[PERSON_NAME]"
click at [129, 237] on link "01621868" at bounding box center [123, 242] width 50 height 12
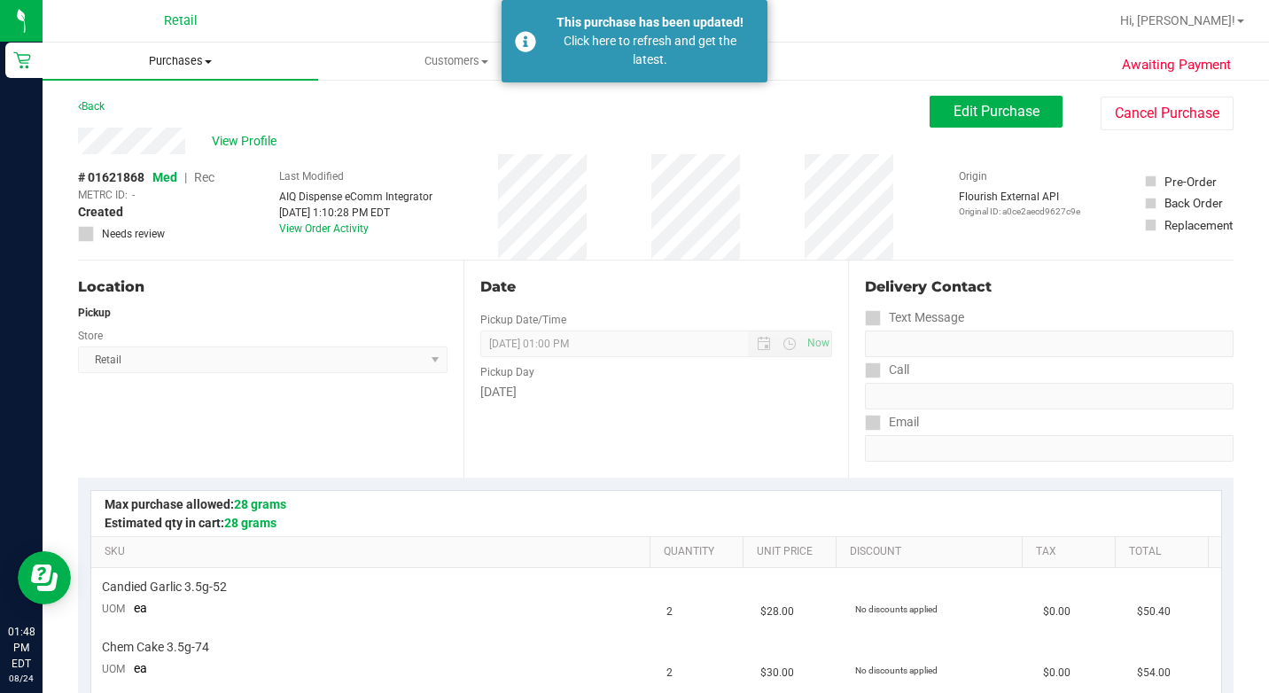
click at [186, 56] on span "Purchases" at bounding box center [181, 61] width 276 height 16
click at [145, 103] on span "Summary of purchases" at bounding box center [134, 106] width 182 height 15
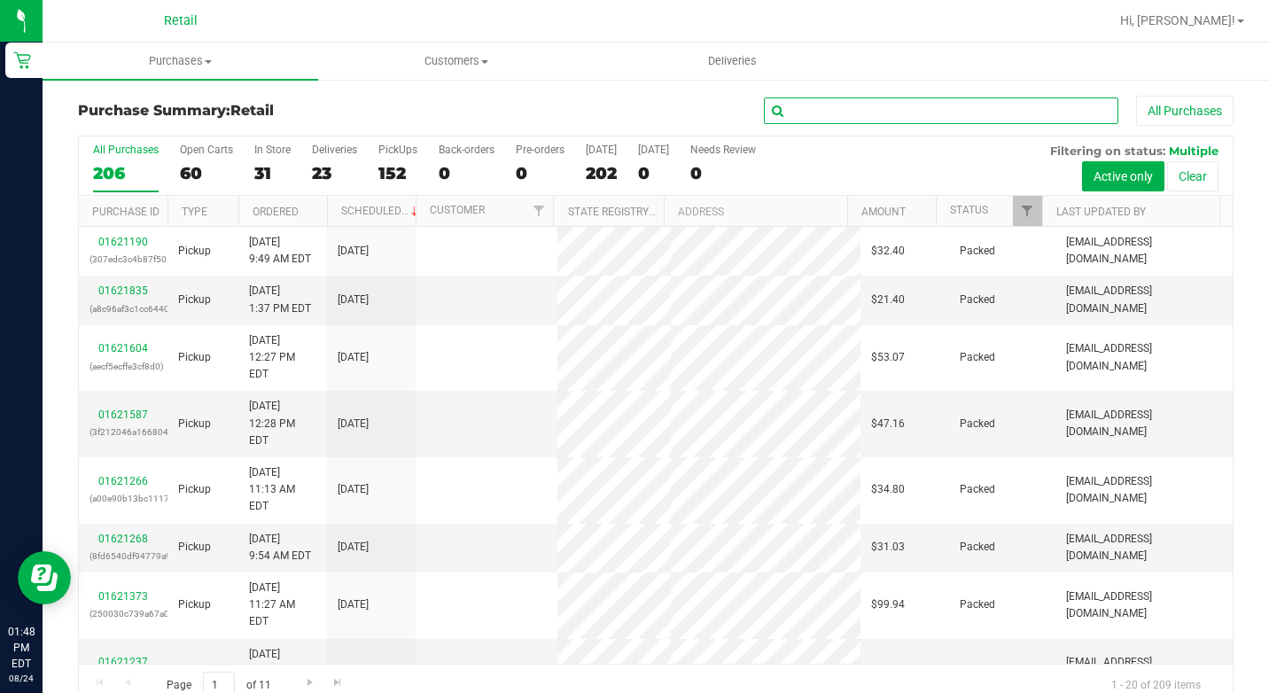
click at [848, 113] on input "text" at bounding box center [941, 111] width 355 height 27
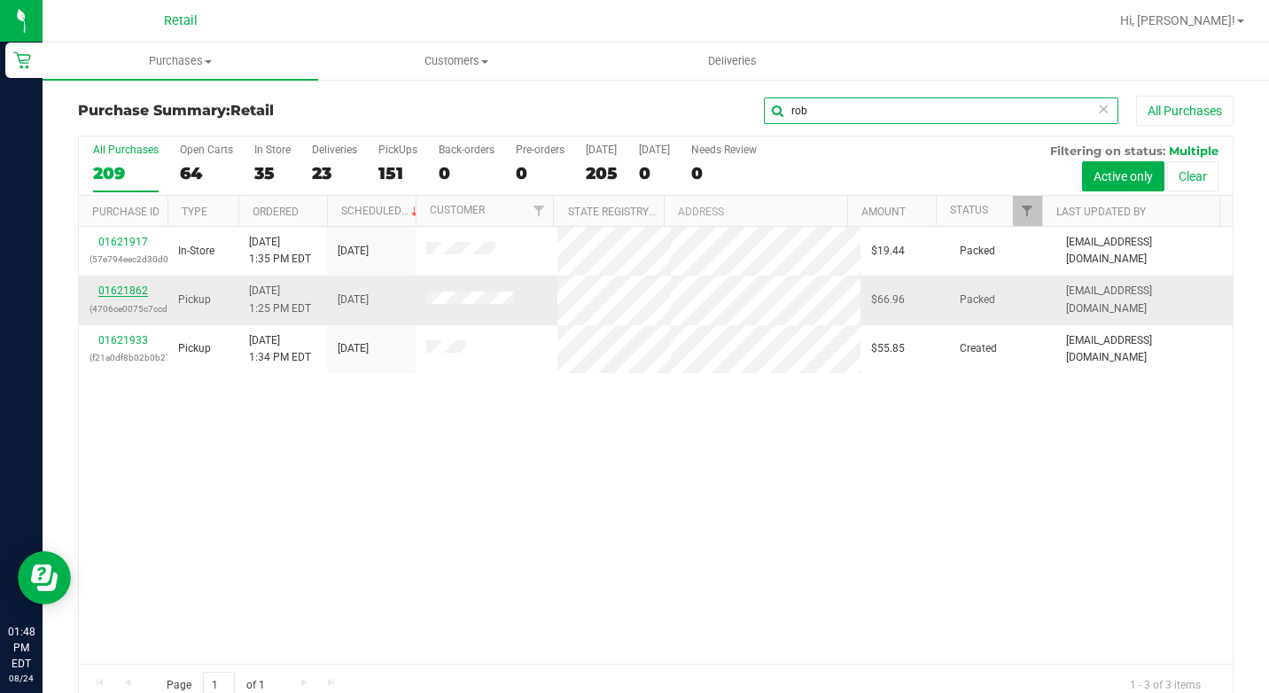
type input "rob"
click at [120, 285] on link "01621862" at bounding box center [123, 291] width 50 height 12
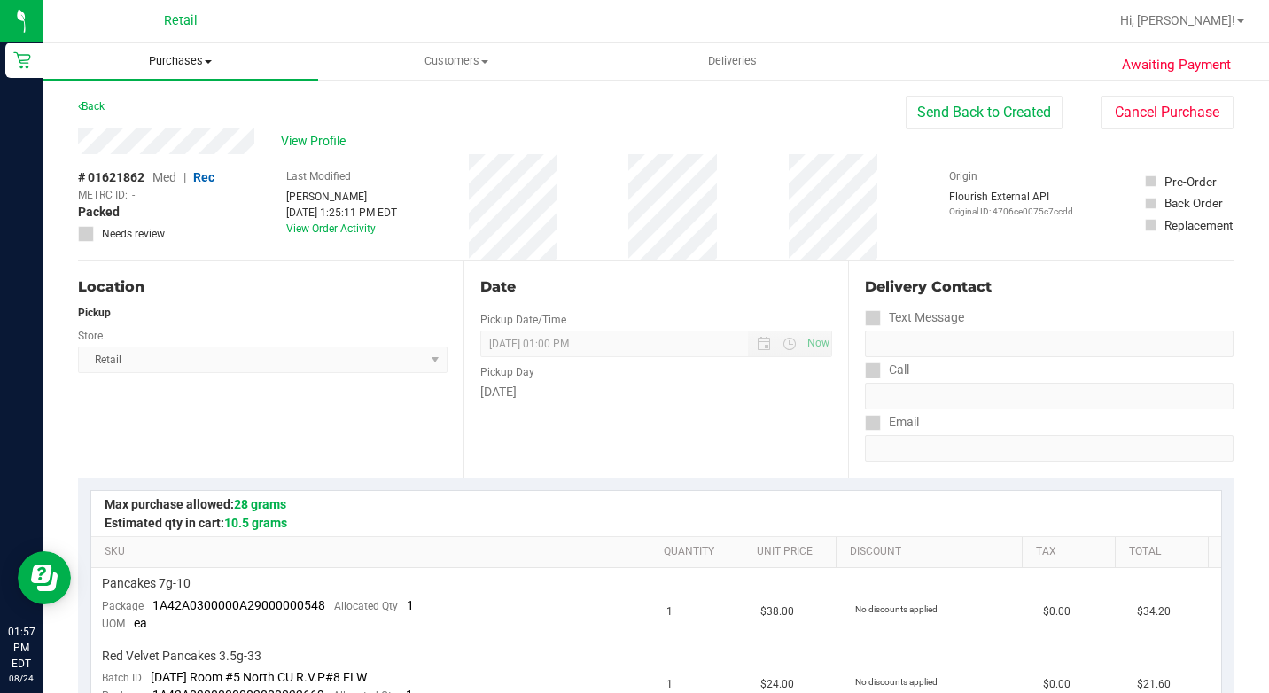
click at [157, 61] on span "Purchases" at bounding box center [181, 61] width 276 height 16
click at [148, 105] on span "Summary of purchases" at bounding box center [134, 106] width 182 height 15
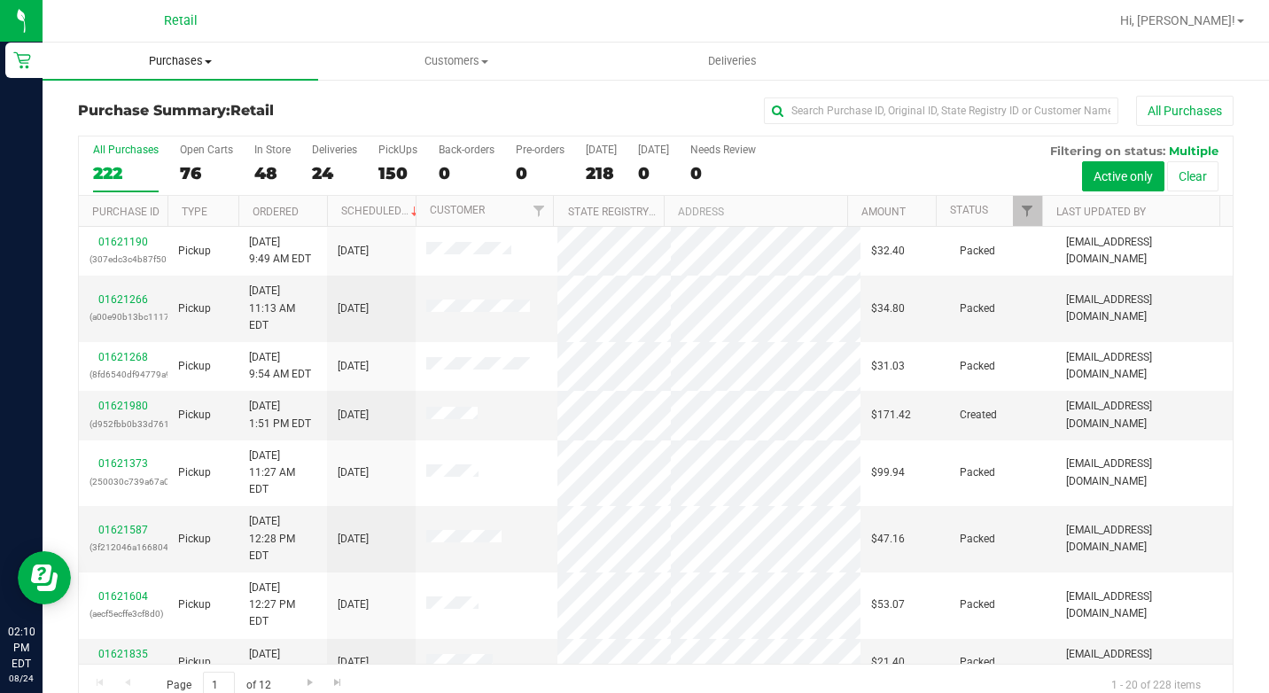
click at [194, 58] on span "Purchases" at bounding box center [181, 61] width 276 height 16
click at [177, 102] on span "Summary of purchases" at bounding box center [134, 106] width 182 height 15
